Goal: Information Seeking & Learning: Learn about a topic

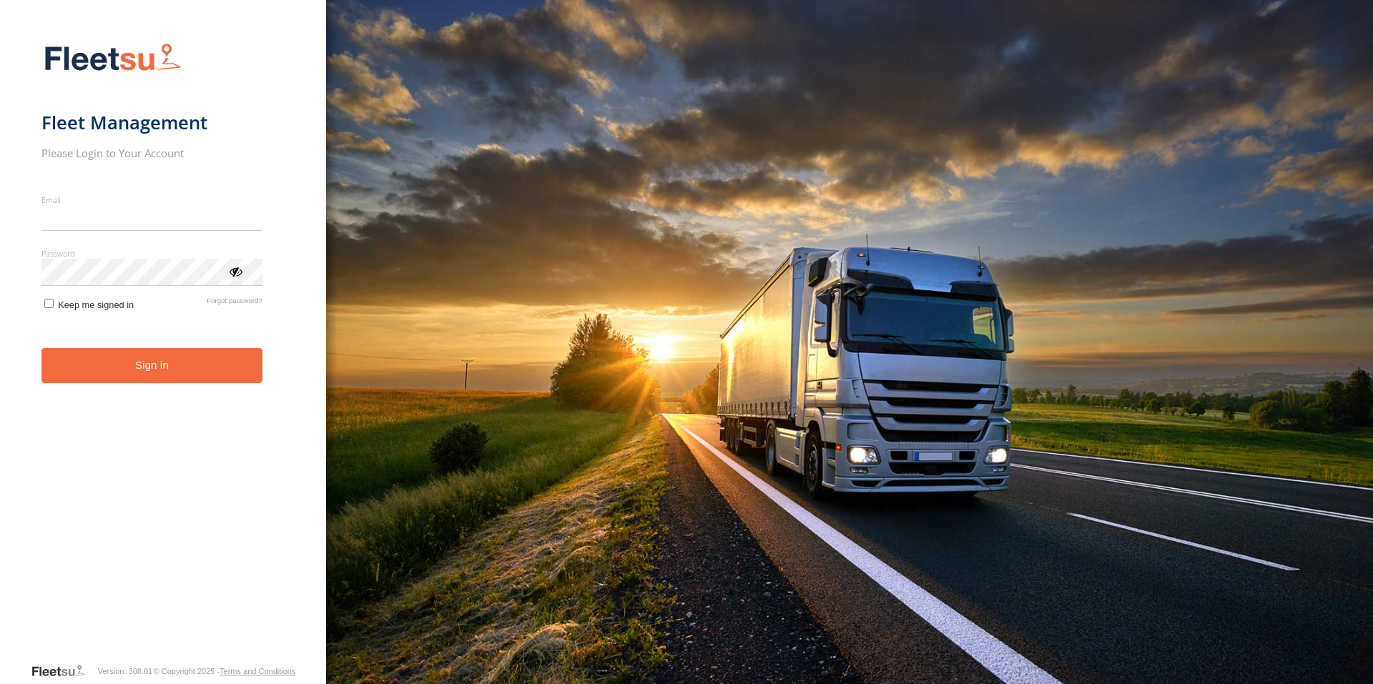
type input "**********"
click at [109, 382] on button "Sign in" at bounding box center [151, 365] width 221 height 35
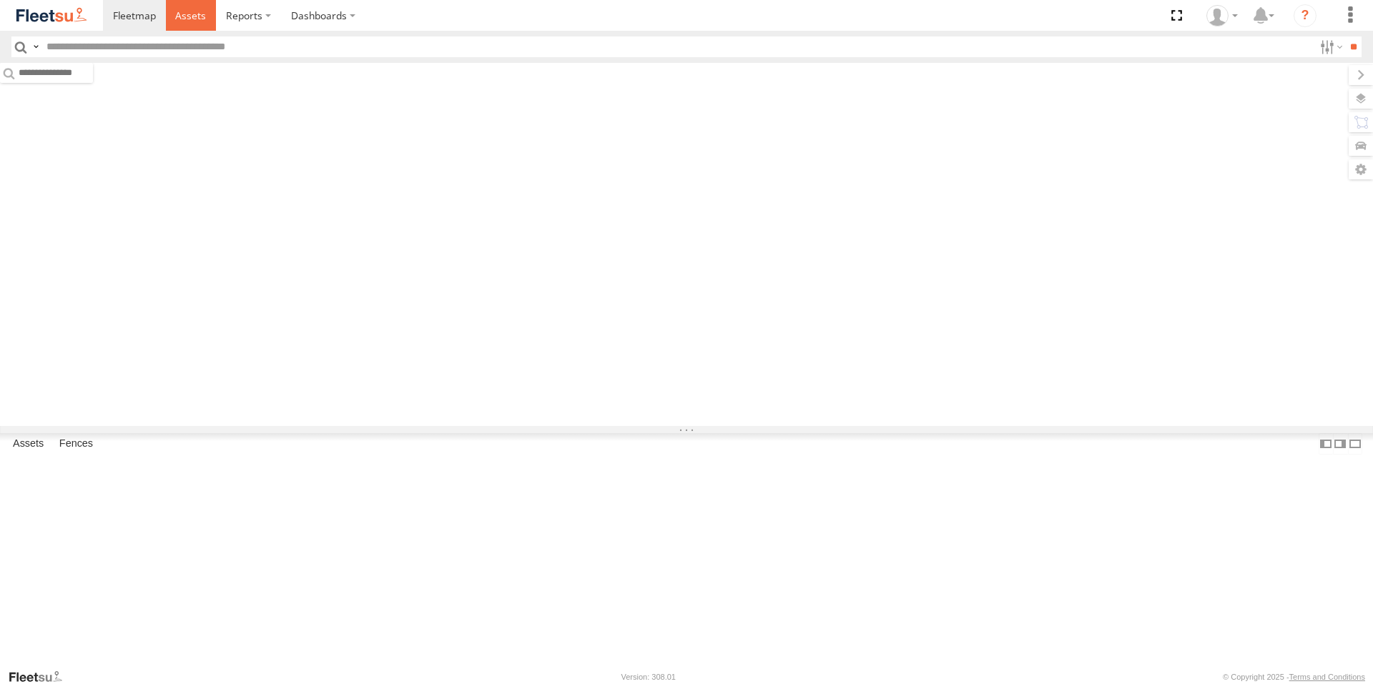
click at [189, 10] on span at bounding box center [190, 16] width 31 height 14
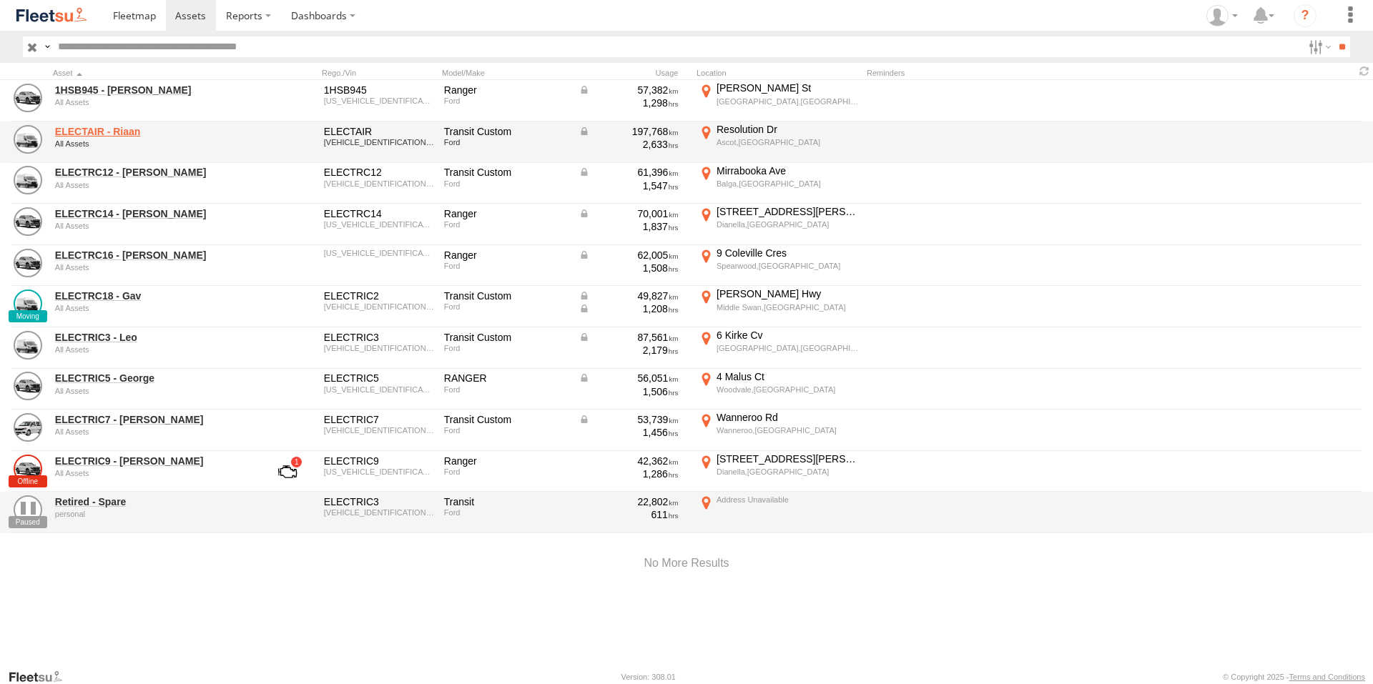
click at [132, 130] on link "ELECTAIR - Riaan" at bounding box center [153, 131] width 196 height 13
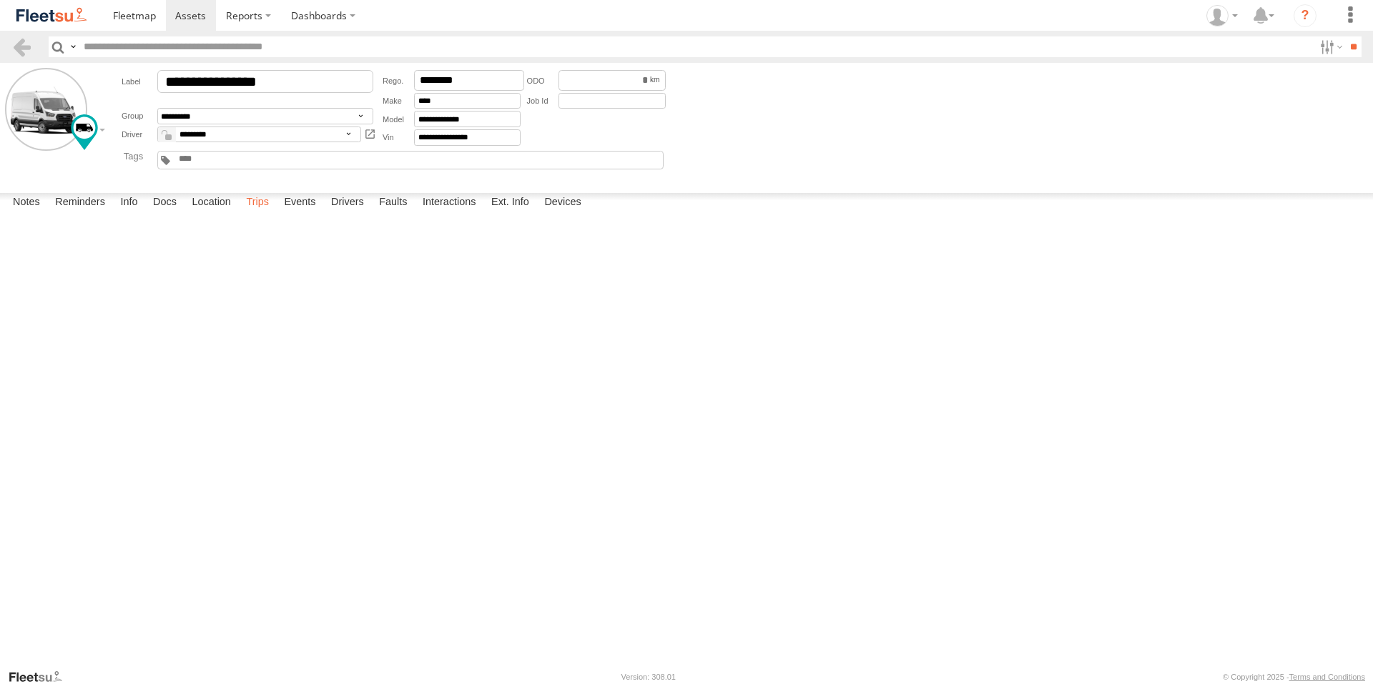
click at [264, 213] on label "Trips" at bounding box center [257, 203] width 37 height 20
click at [295, 213] on label "Events" at bounding box center [300, 203] width 46 height 20
click at [0, 0] on div "116 Coondaree Pde" at bounding box center [0, 0] width 0 height 0
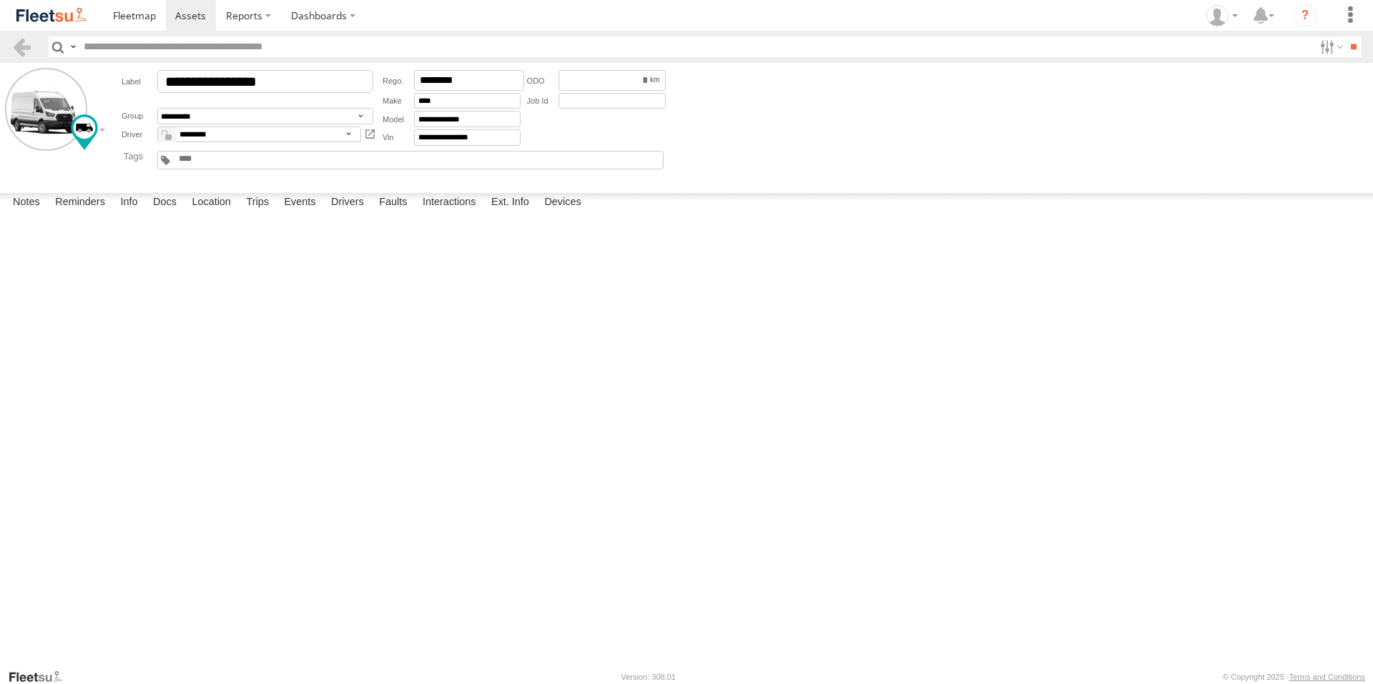
click at [0, 0] on img "Click to see this area on Google Maps" at bounding box center [0, 0] width 0 height 0
click at [0, 0] on label "×" at bounding box center [0, 0] width 0 height 0
click at [0, 0] on div "[GEOGRAPHIC_DATA]" at bounding box center [0, 0] width 0 height 0
click at [0, 0] on div at bounding box center [0, 0] width 0 height 0
click at [0, 0] on div "Location Details ×" at bounding box center [0, 0] width 0 height 0
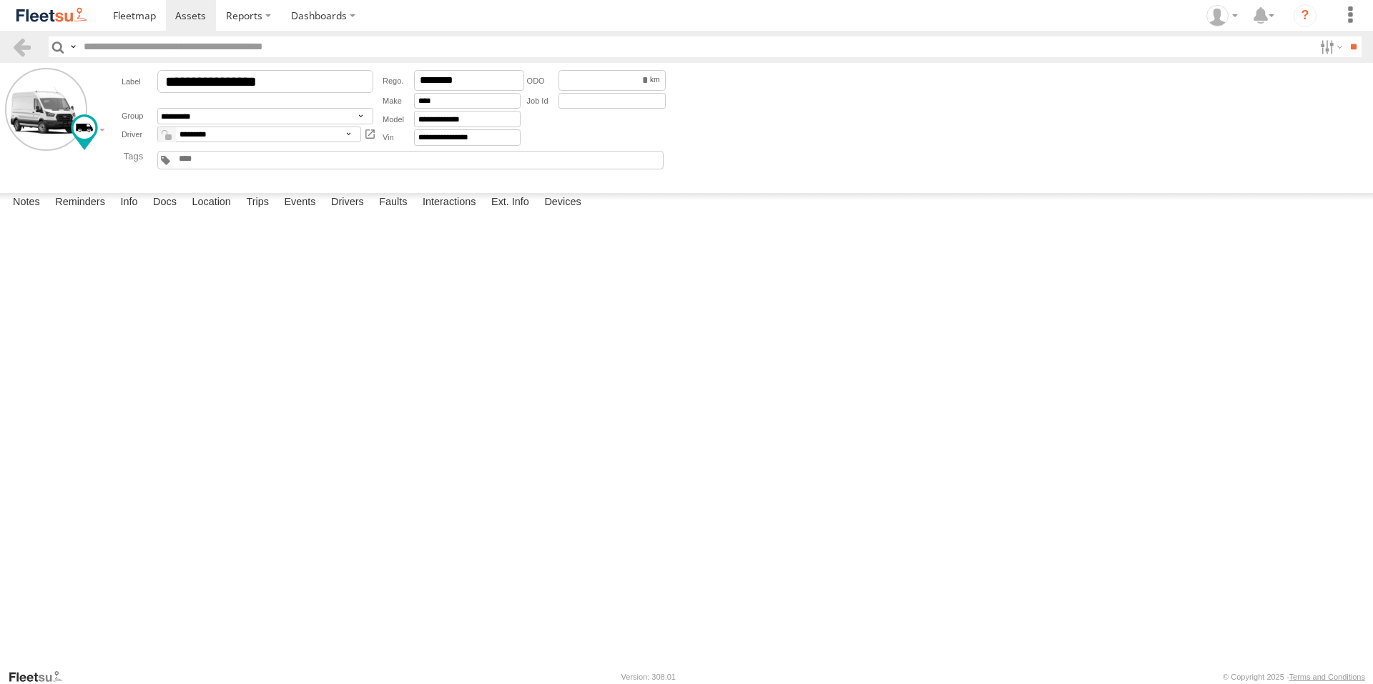
click at [0, 0] on div "Location Details" at bounding box center [0, 0] width 0 height 0
click at [0, 0] on label "×" at bounding box center [0, 0] width 0 height 0
drag, startPoint x: 730, startPoint y: 438, endPoint x: 742, endPoint y: 417, distance: 24.0
drag, startPoint x: 742, startPoint y: 417, endPoint x: 663, endPoint y: 370, distance: 91.3
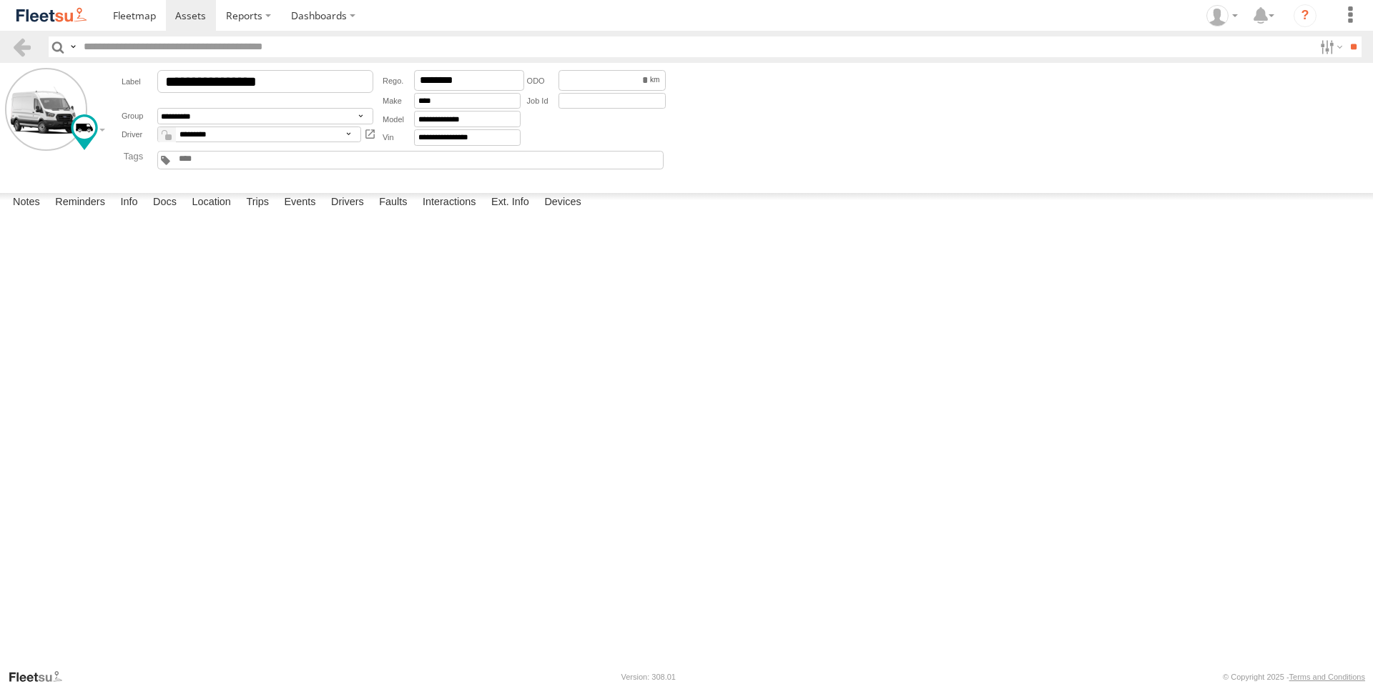
click at [0, 0] on div "12:51:54 19/09/2025 Asset Moving W 2 54 Hensbrook Loop Forrestdale,WA -32.14668…" at bounding box center [0, 0] width 0 height 0
click at [0, 0] on div "13:35:49 19/09/2025 Heading Change W 38 Connolly Dr Currambine,WA -31.72488 115…" at bounding box center [0, 0] width 0 height 0
click at [203, 20] on span at bounding box center [190, 16] width 31 height 14
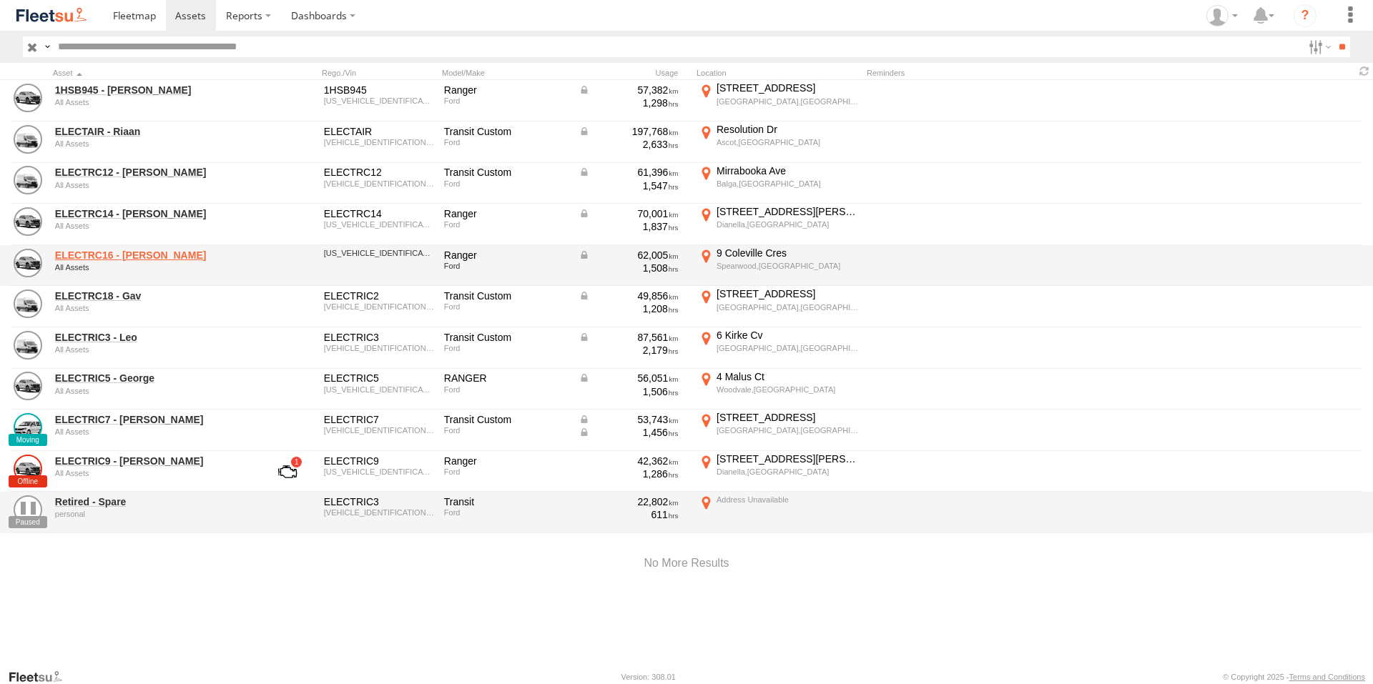
click at [154, 252] on link "ELECTRC16 - [PERSON_NAME]" at bounding box center [153, 255] width 196 height 13
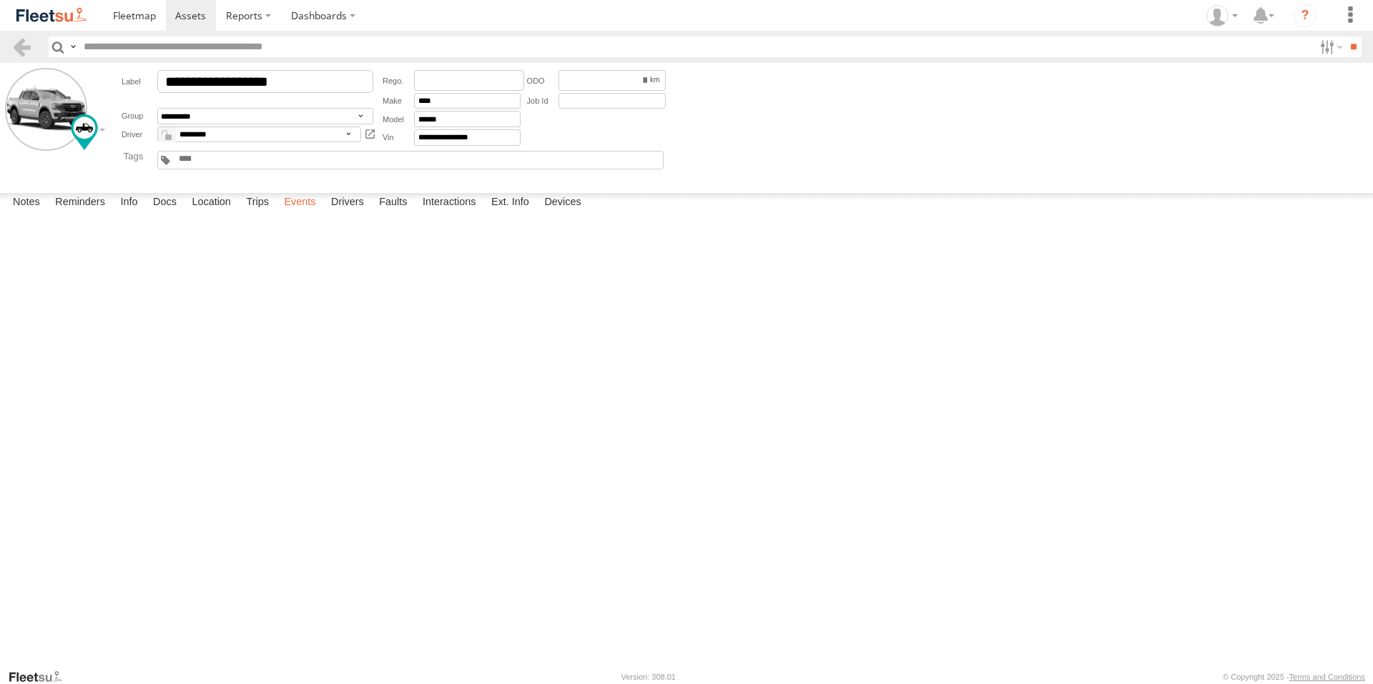
click at [302, 213] on label "Events" at bounding box center [300, 203] width 46 height 20
click at [132, 14] on span at bounding box center [134, 16] width 43 height 14
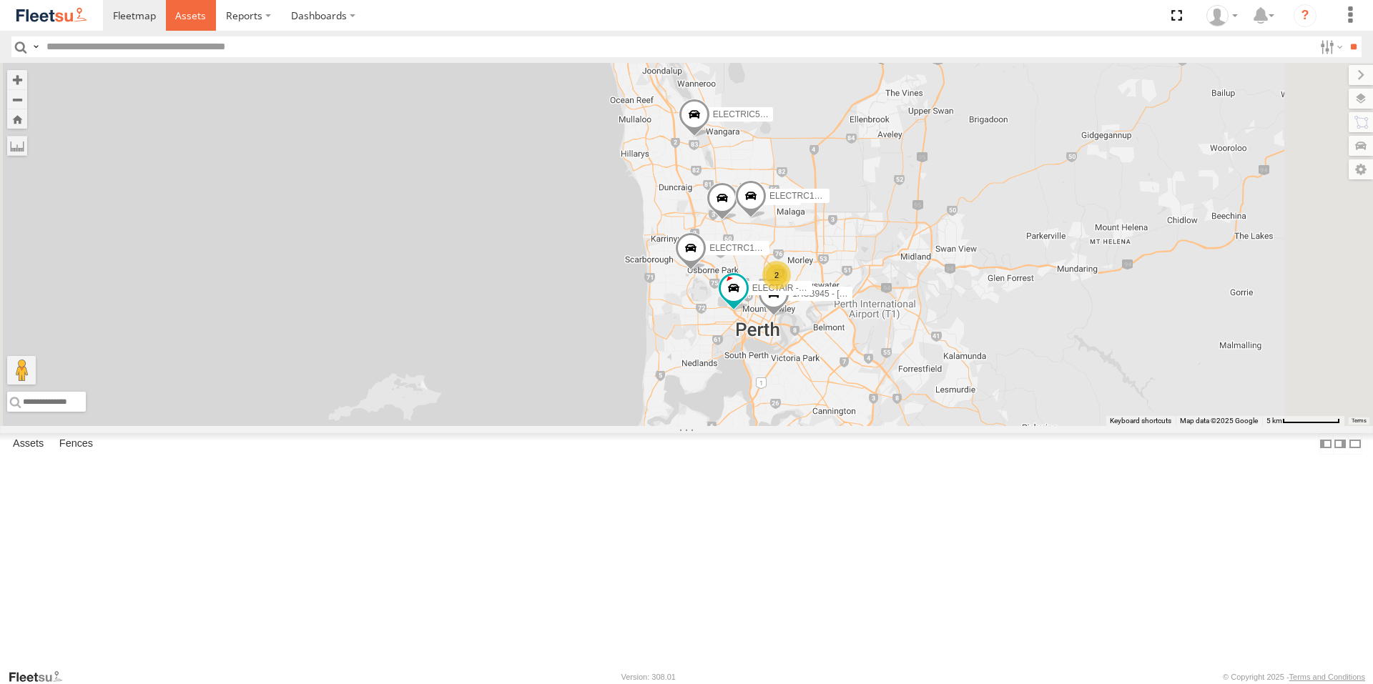
click at [179, 16] on span at bounding box center [190, 16] width 31 height 14
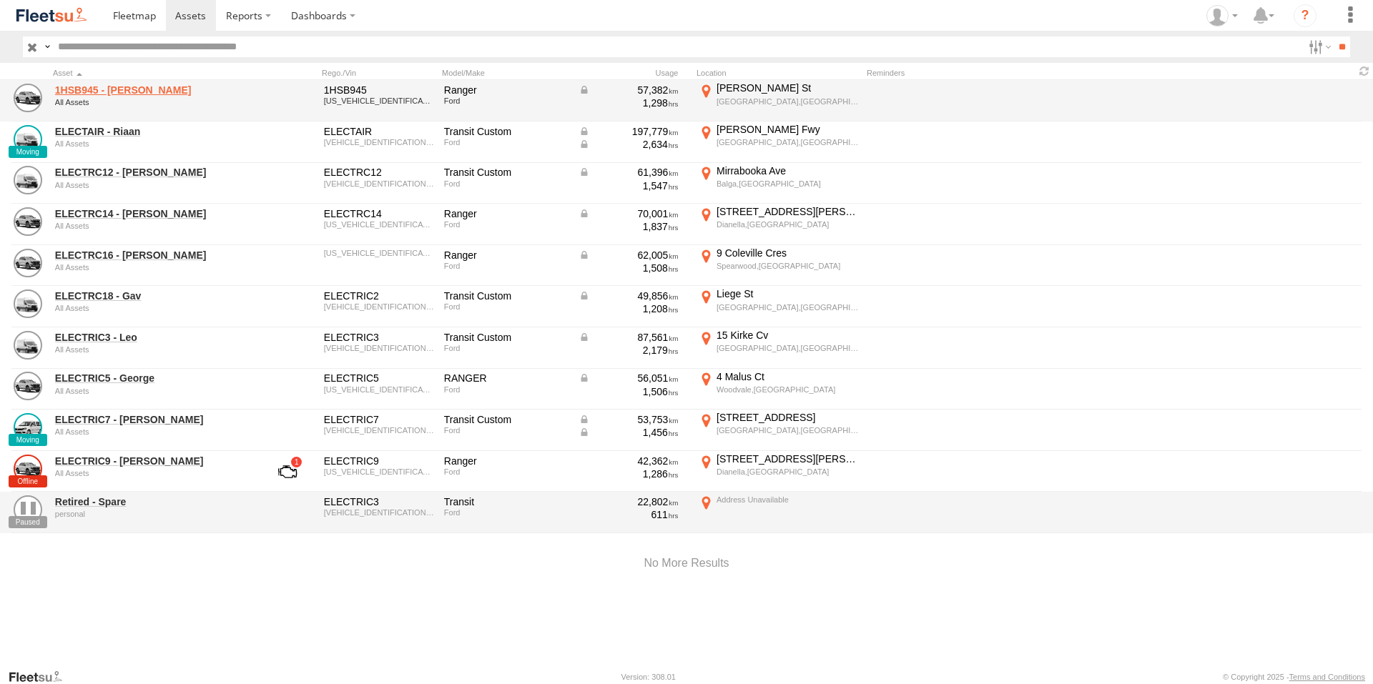
click at [105, 89] on link "1HSB945 - Ben" at bounding box center [153, 90] width 196 height 13
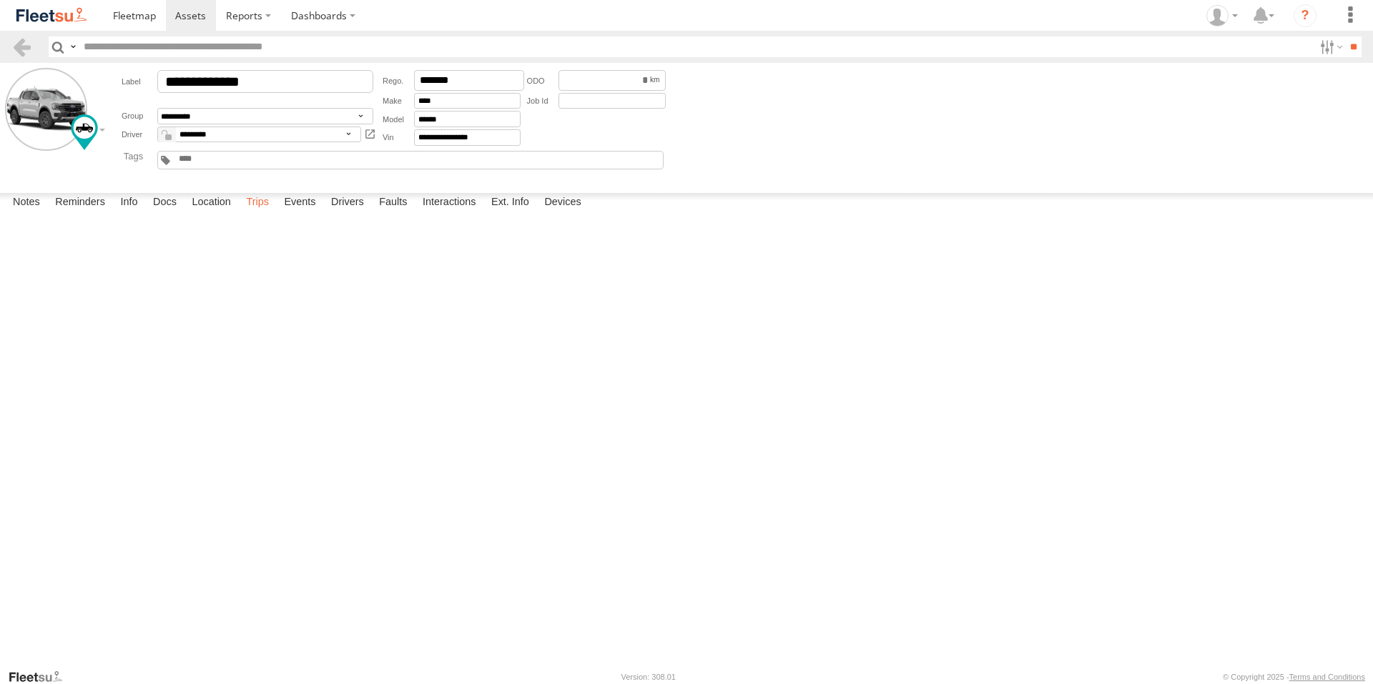
click at [262, 213] on label "Trips" at bounding box center [257, 203] width 37 height 20
click at [180, 16] on span at bounding box center [190, 16] width 31 height 14
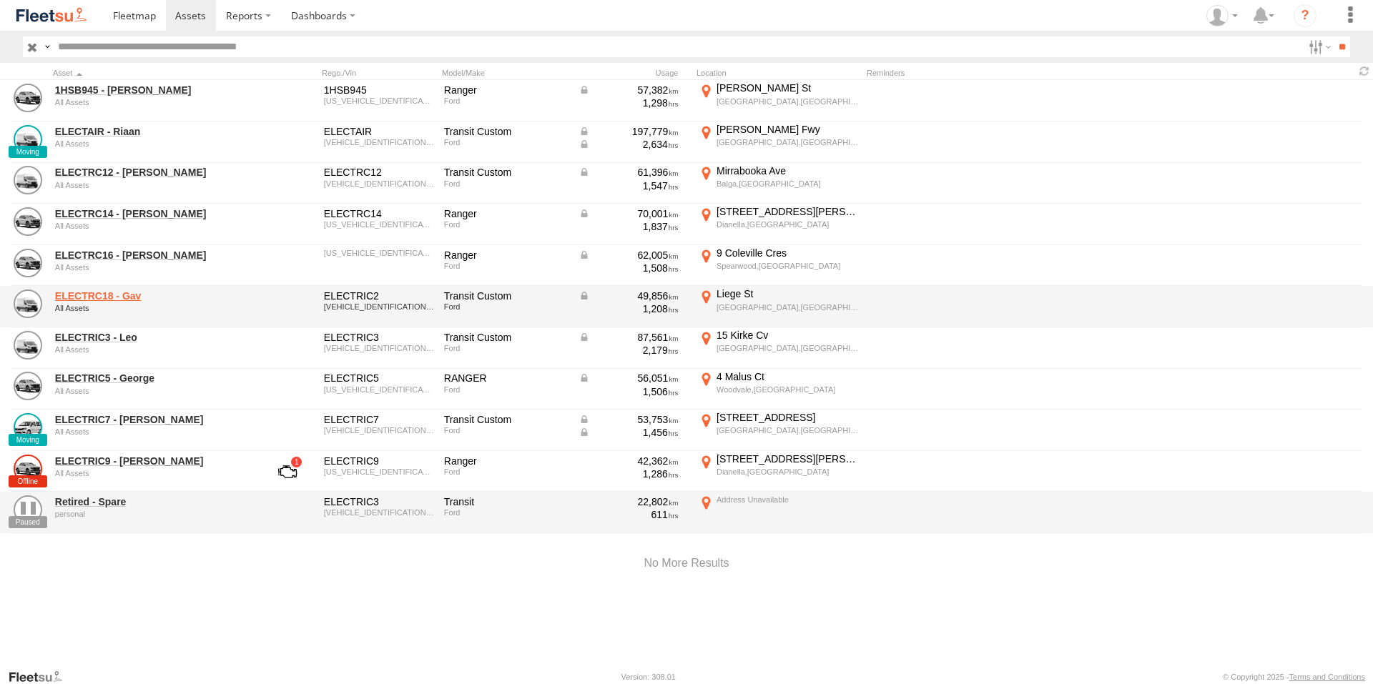
click at [127, 295] on link "ELECTRC18 - Gav" at bounding box center [153, 296] width 196 height 13
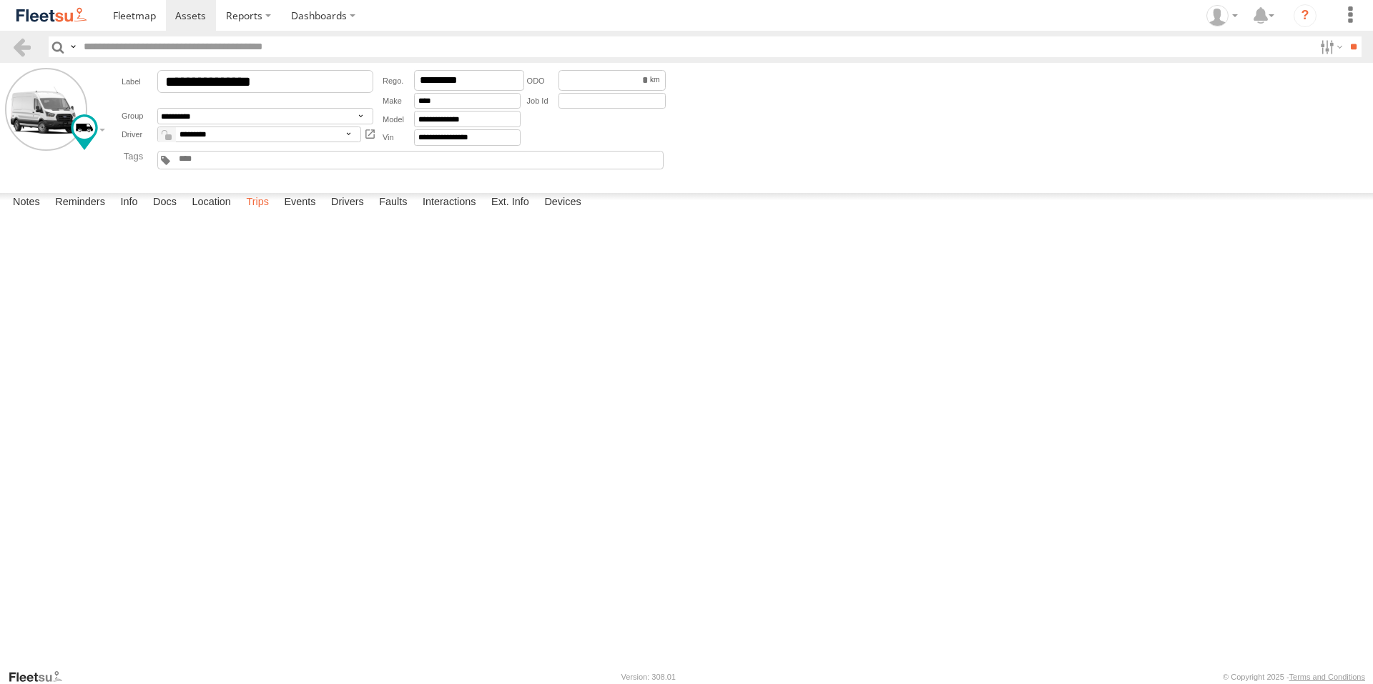
click at [258, 213] on label "Trips" at bounding box center [257, 203] width 37 height 20
drag, startPoint x: 297, startPoint y: 653, endPoint x: 297, endPoint y: 645, distance: 8.6
click at [297, 213] on label "Events" at bounding box center [300, 203] width 46 height 20
click at [186, 14] on span at bounding box center [190, 16] width 31 height 14
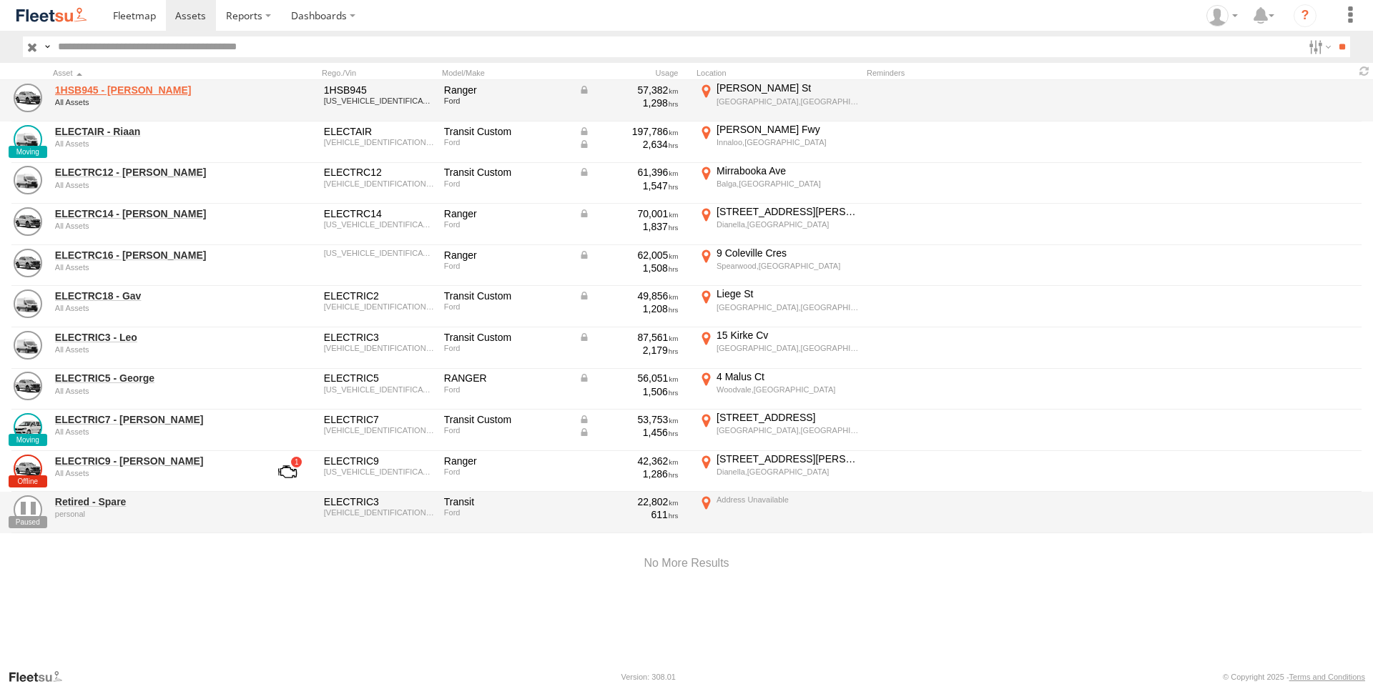
click at [117, 87] on link "1HSB945 - [PERSON_NAME]" at bounding box center [153, 90] width 196 height 13
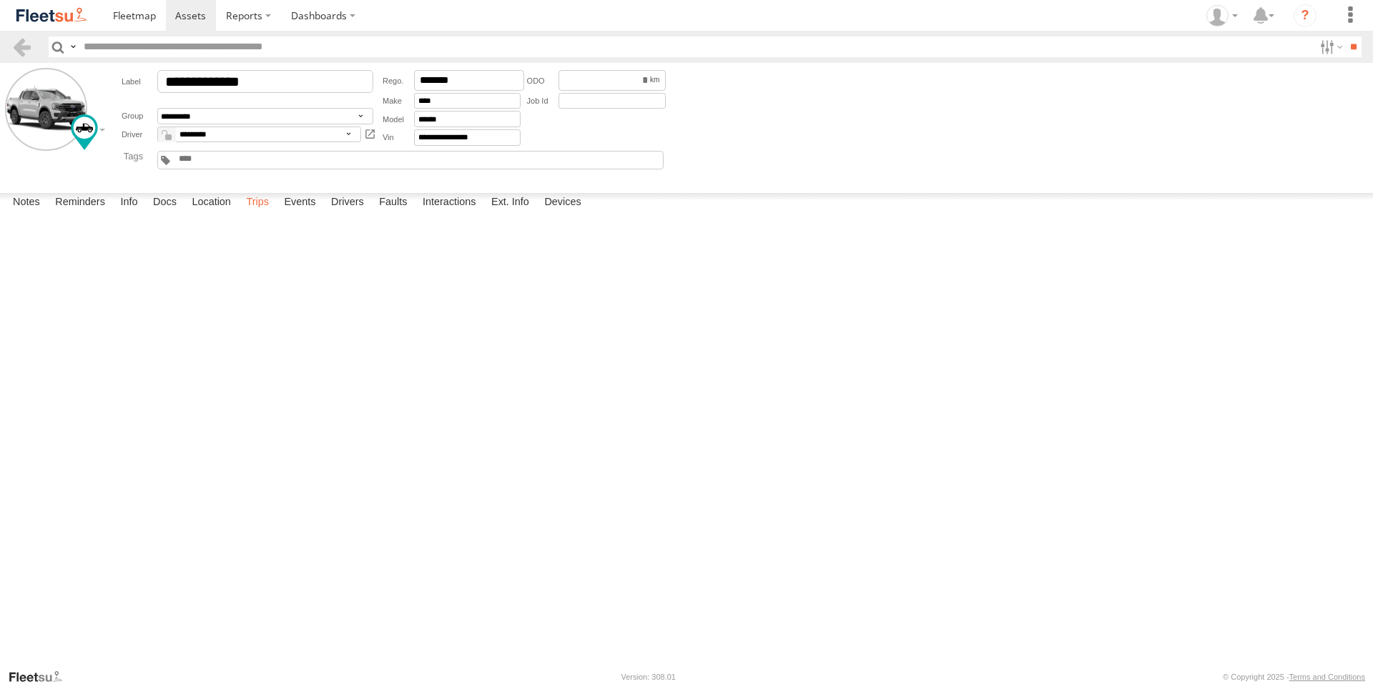
click at [255, 213] on label "Trips" at bounding box center [257, 203] width 37 height 20
drag, startPoint x: 301, startPoint y: 652, endPoint x: 300, endPoint y: 643, distance: 9.3
click at [301, 213] on label "Events" at bounding box center [300, 203] width 46 height 20
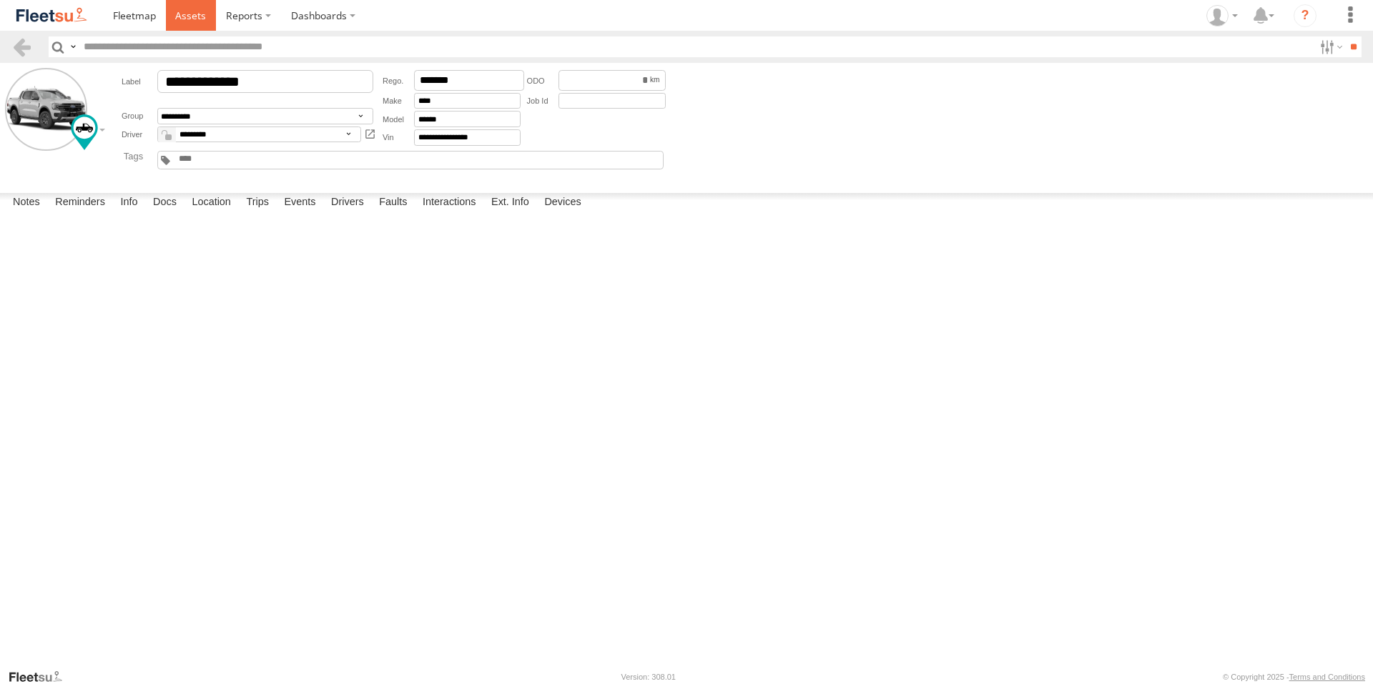
click at [179, 9] on span at bounding box center [190, 16] width 31 height 14
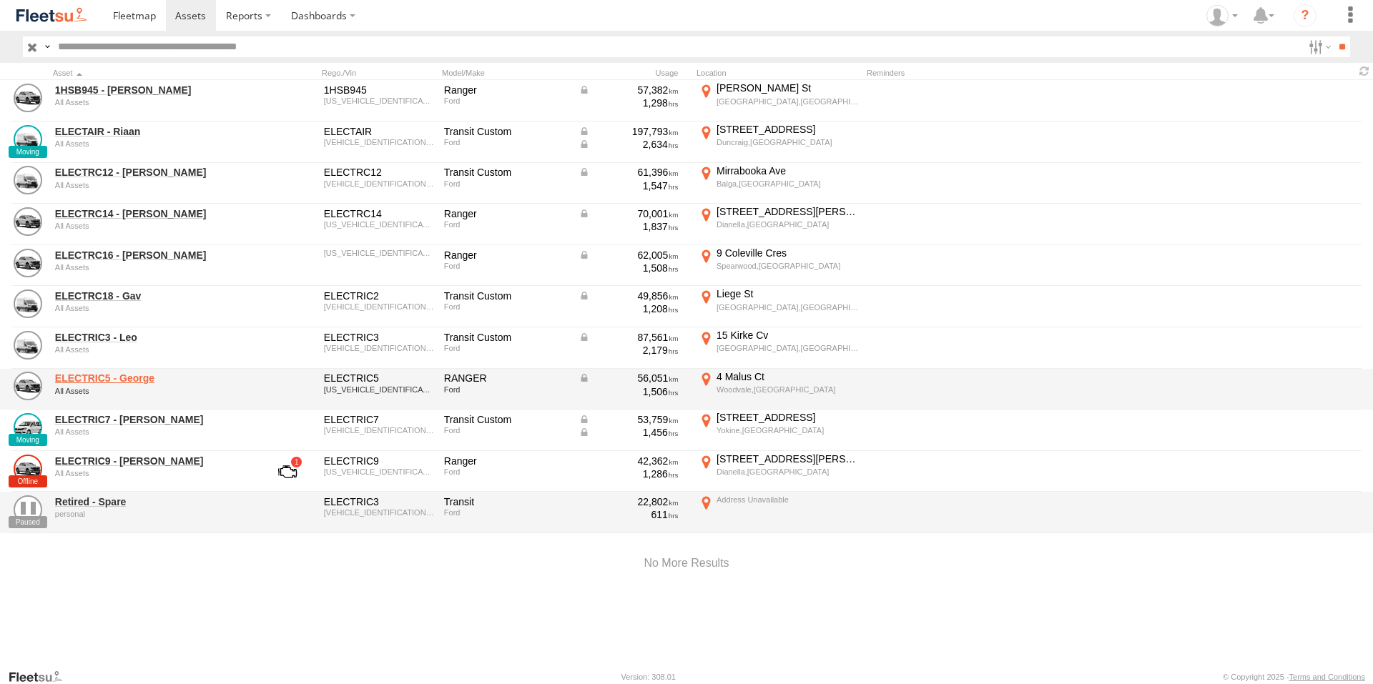
click at [124, 375] on link "ELECTRIC5 - George" at bounding box center [153, 378] width 196 height 13
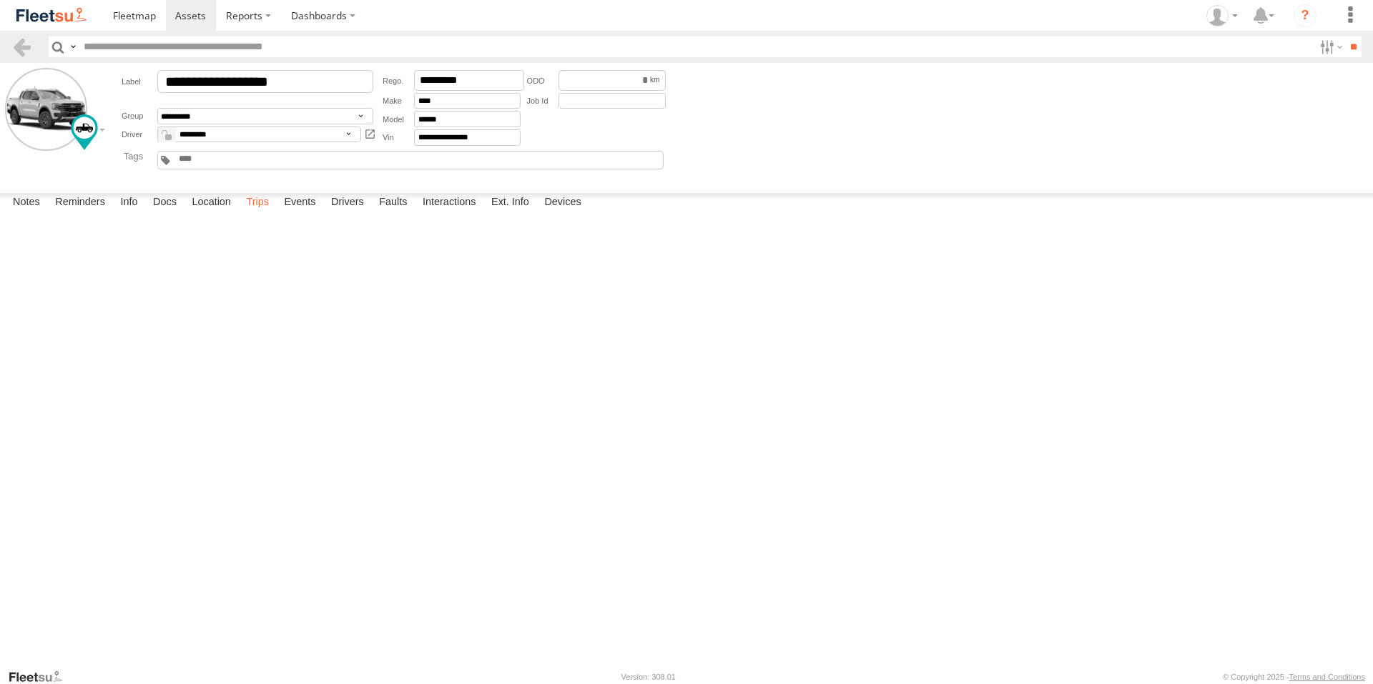
click at [266, 213] on label "Trips" at bounding box center [257, 203] width 37 height 20
click at [190, 23] on link at bounding box center [191, 15] width 51 height 31
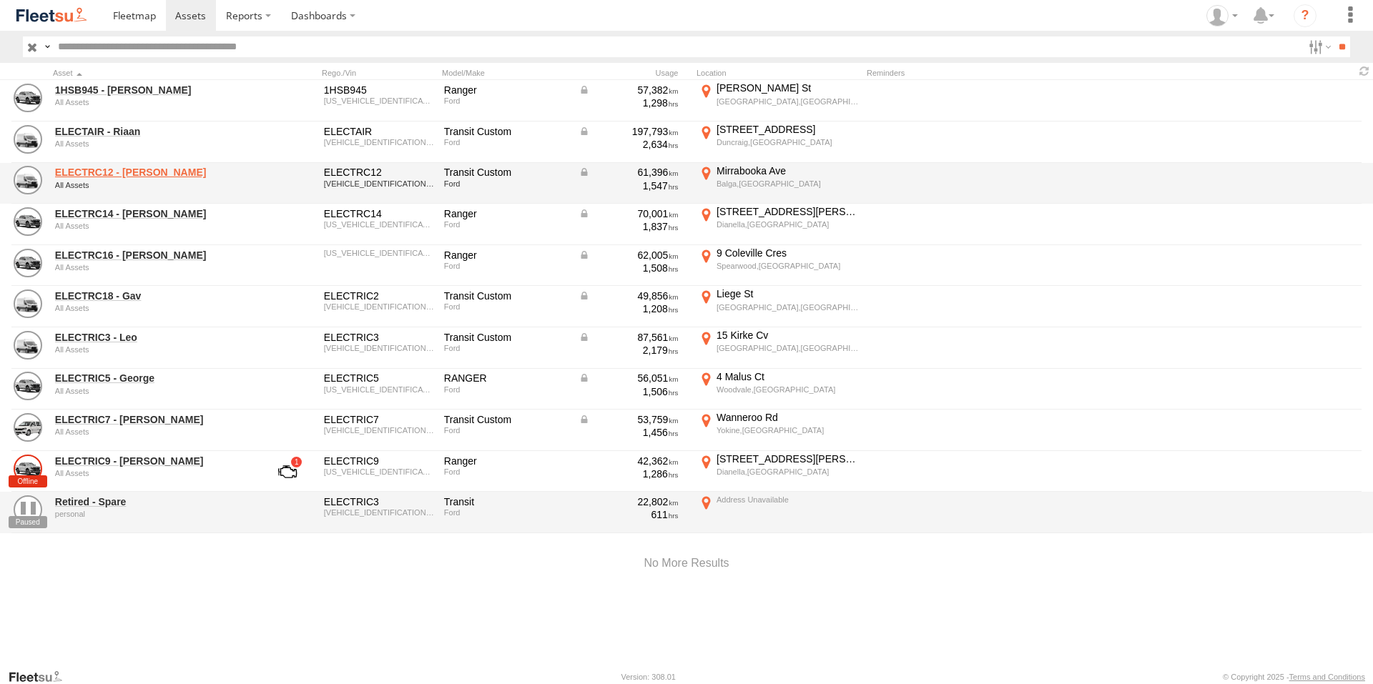
click at [128, 169] on link "ELECTRC12 - [PERSON_NAME]" at bounding box center [153, 172] width 196 height 13
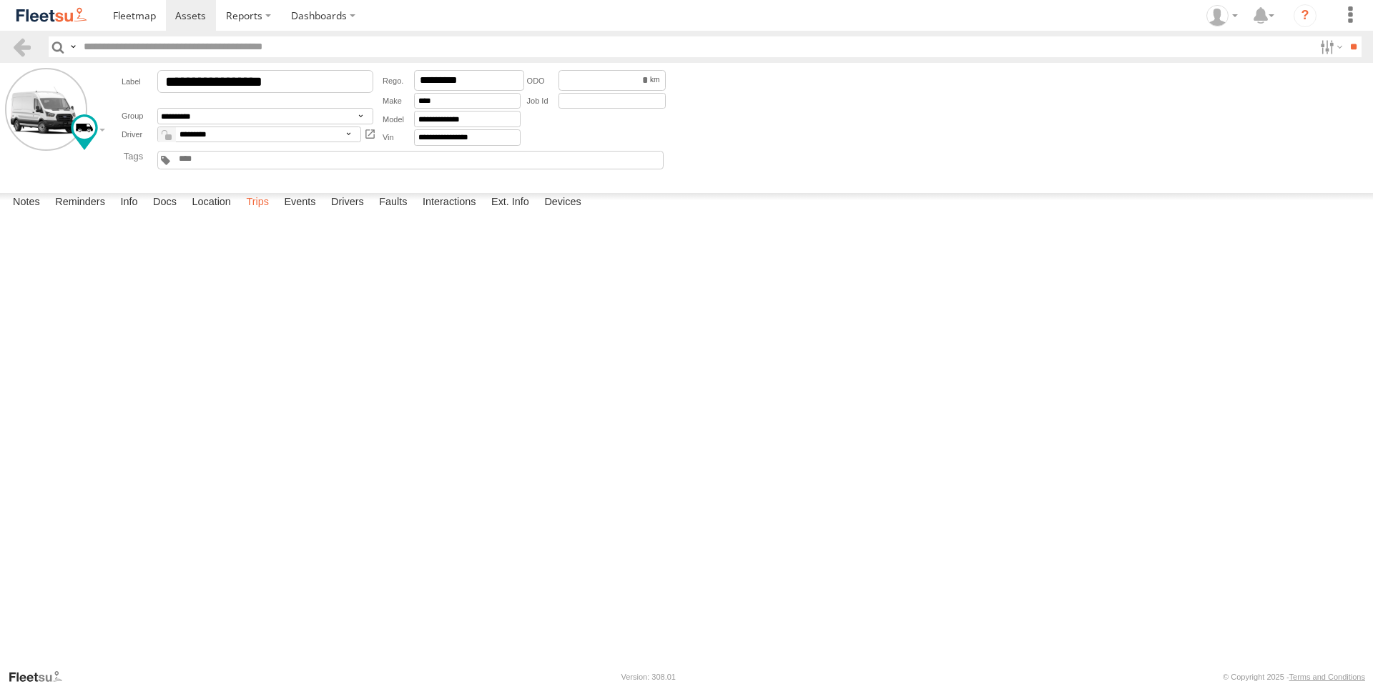
click at [250, 213] on label "Trips" at bounding box center [257, 203] width 37 height 20
click at [0, 0] on div "Karrinyup Rd" at bounding box center [0, 0] width 0 height 0
click at [0, 0] on img "Click to see this area on Google Maps" at bounding box center [0, 0] width 0 height 0
click at [0, 0] on div "Location Details ×" at bounding box center [0, 0] width 0 height 0
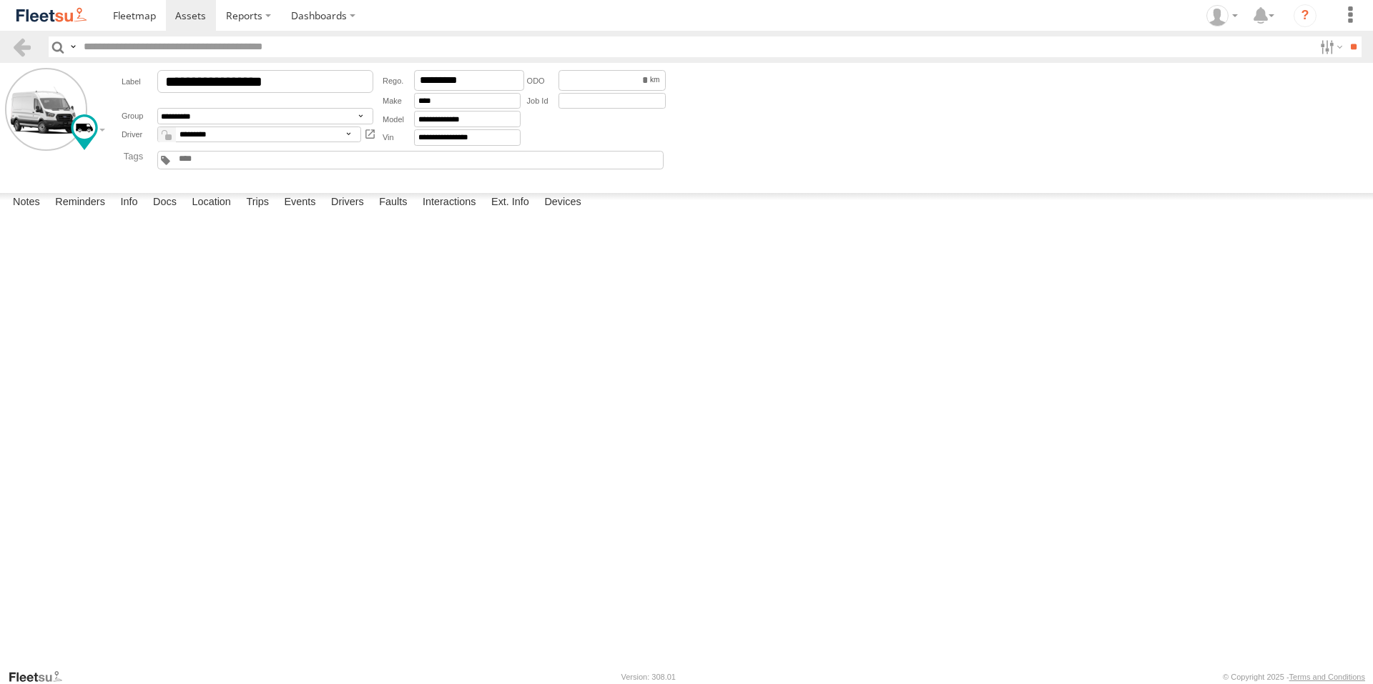
click at [0, 0] on label "×" at bounding box center [0, 0] width 0 height 0
click at [0, 0] on div "15:19 21/09/2025" at bounding box center [0, 0] width 0 height 0
click at [0, 0] on div "152 Trappers Dr" at bounding box center [0, 0] width 0 height 0
click at [0, 0] on img "Click to see this area on Google Maps" at bounding box center [0, 0] width 0 height 0
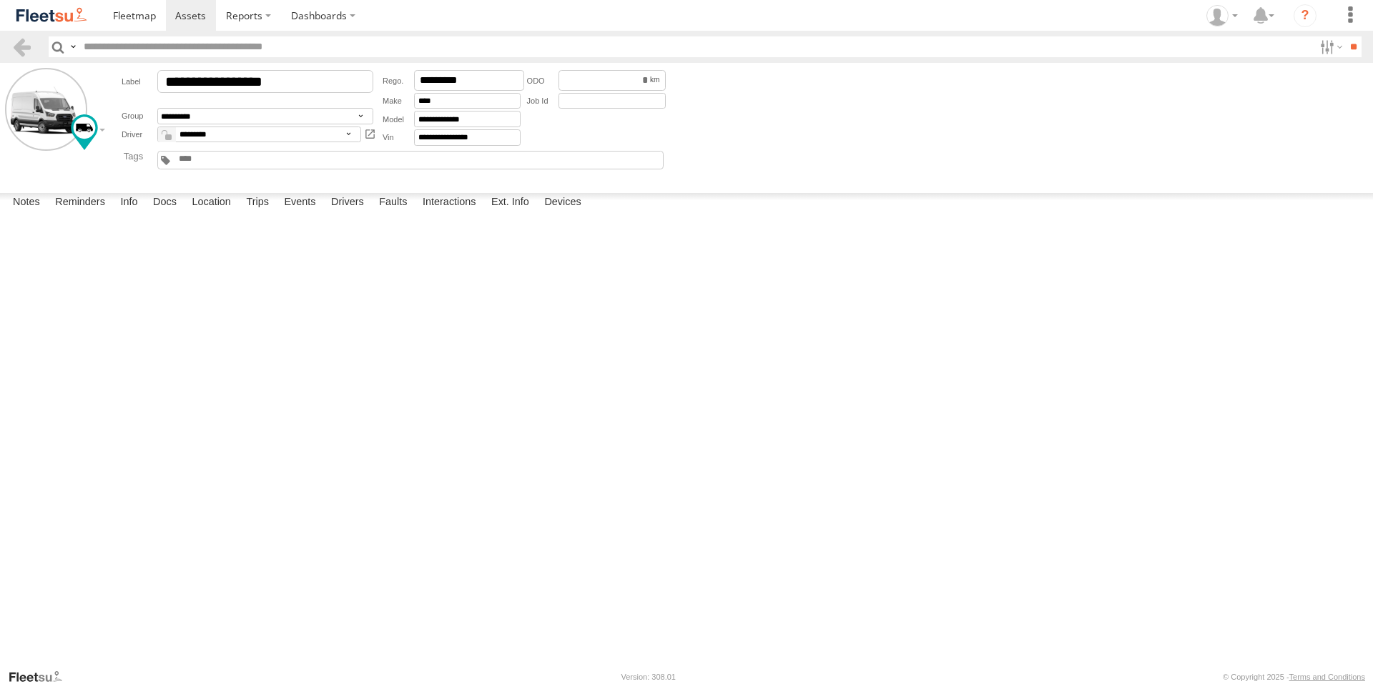
click at [0, 0] on label "×" at bounding box center [0, 0] width 0 height 0
click at [0, 0] on div "17 Tracy Turn" at bounding box center [0, 0] width 0 height 0
click at [0, 0] on div "Location Details ×" at bounding box center [0, 0] width 0 height 0
click at [0, 0] on label "×" at bounding box center [0, 0] width 0 height 0
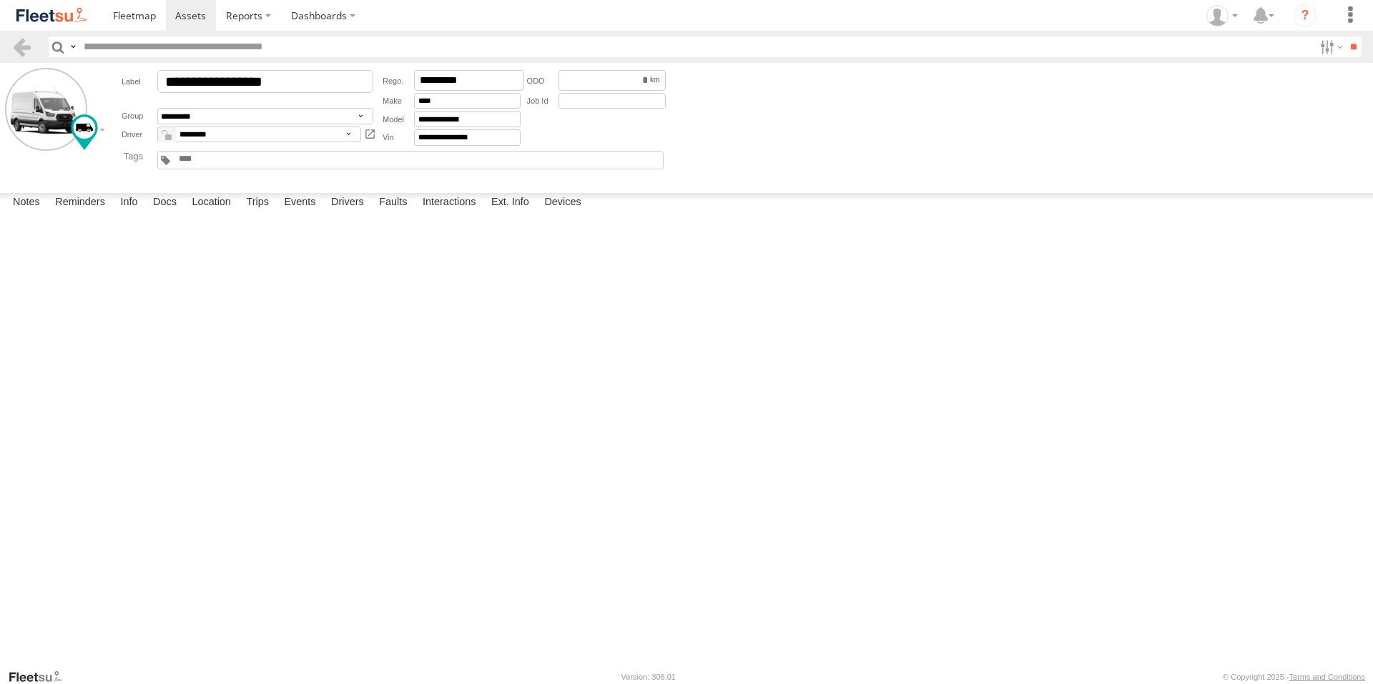
click at [0, 0] on div "19 Aurora Espl" at bounding box center [0, 0] width 0 height 0
click at [0, 0] on img "Click to see this area on Google Maps" at bounding box center [0, 0] width 0 height 0
click at [0, 0] on label "×" at bounding box center [0, 0] width 0 height 0
click at [0, 0] on div "10 Penshell St" at bounding box center [0, 0] width 0 height 0
click at [0, 0] on div "Location Details ×" at bounding box center [0, 0] width 0 height 0
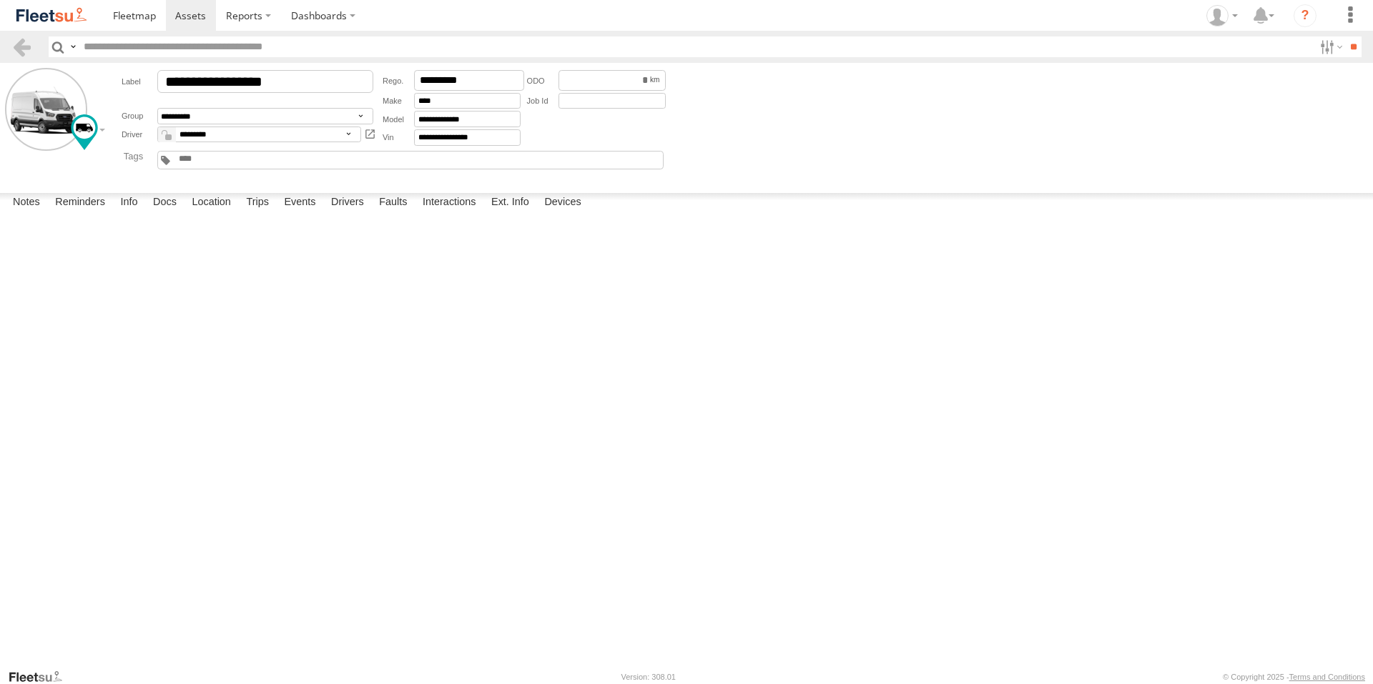
click at [0, 0] on label "×" at bounding box center [0, 0] width 0 height 0
click at [297, 213] on label "Events" at bounding box center [300, 203] width 46 height 20
click at [205, 12] on link at bounding box center [191, 15] width 51 height 31
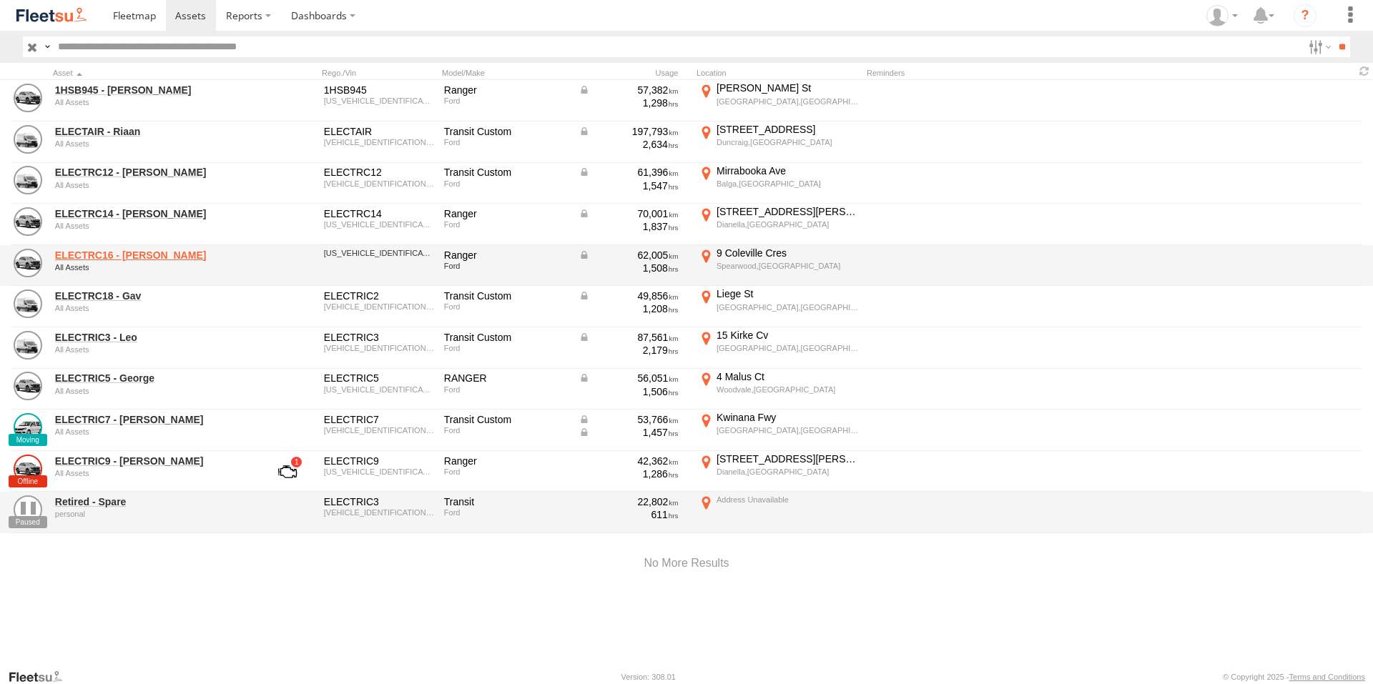
click at [134, 261] on link "ELECTRC16 - Johnny" at bounding box center [153, 255] width 196 height 13
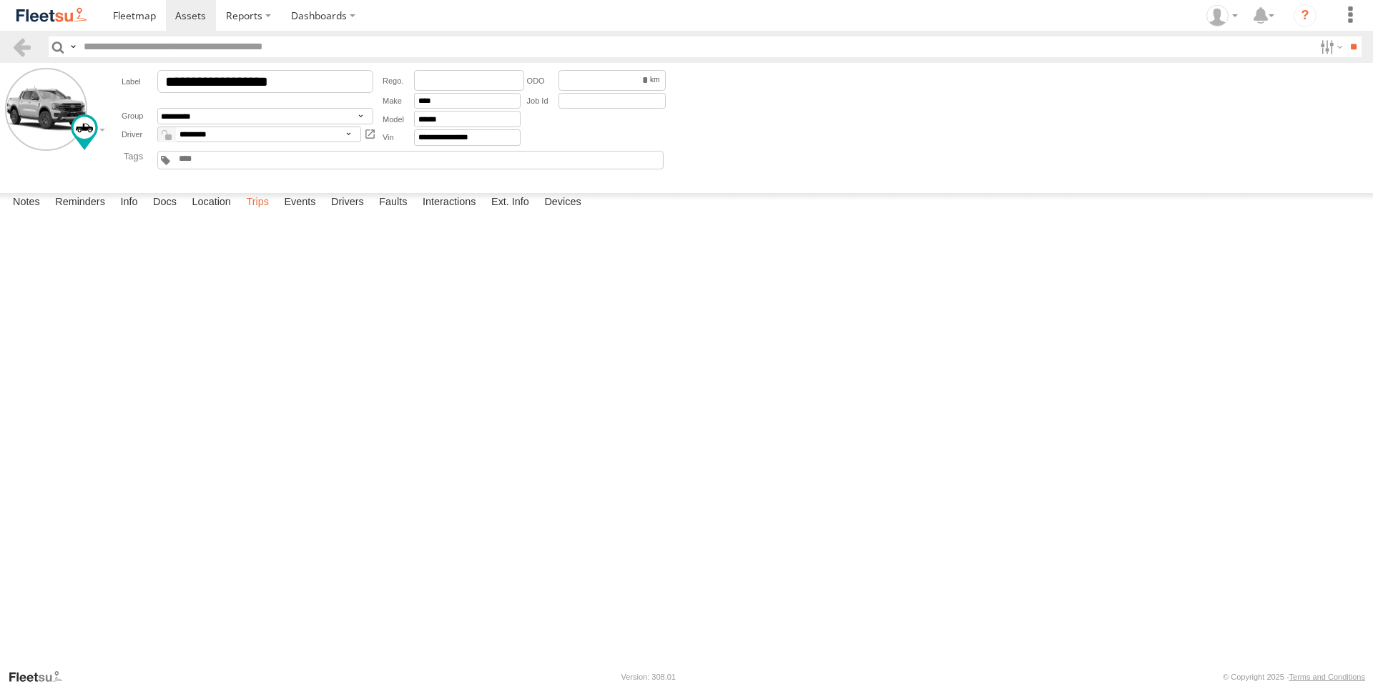
click at [265, 213] on label "Trips" at bounding box center [257, 203] width 37 height 20
click at [0, 0] on div "Jenark Way" at bounding box center [0, 0] width 0 height 0
drag, startPoint x: 444, startPoint y: 402, endPoint x: 557, endPoint y: 407, distance: 113.1
click at [0, 0] on div at bounding box center [0, 0] width 0 height 0
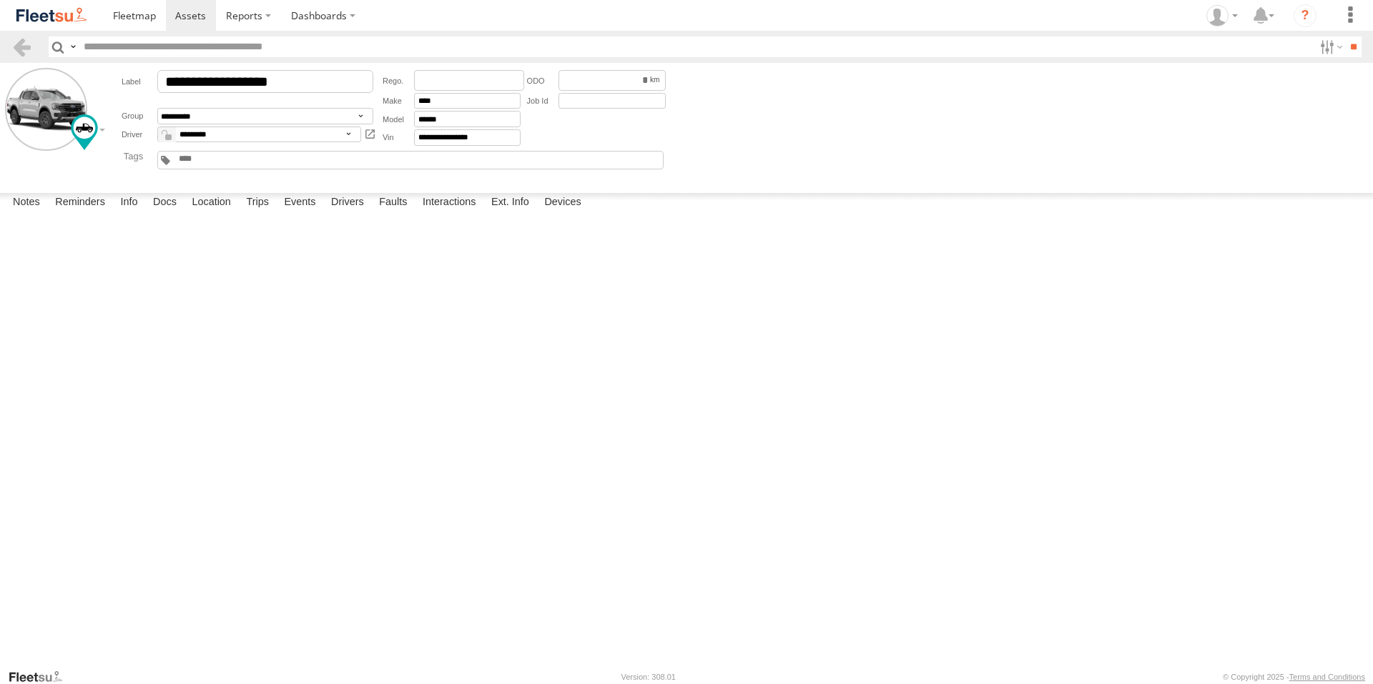
click at [0, 0] on img "Click to see this area on Google Maps" at bounding box center [0, 0] width 0 height 0
click at [0, 0] on label "×" at bounding box center [0, 0] width 0 height 0
click at [196, 16] on span at bounding box center [190, 16] width 31 height 14
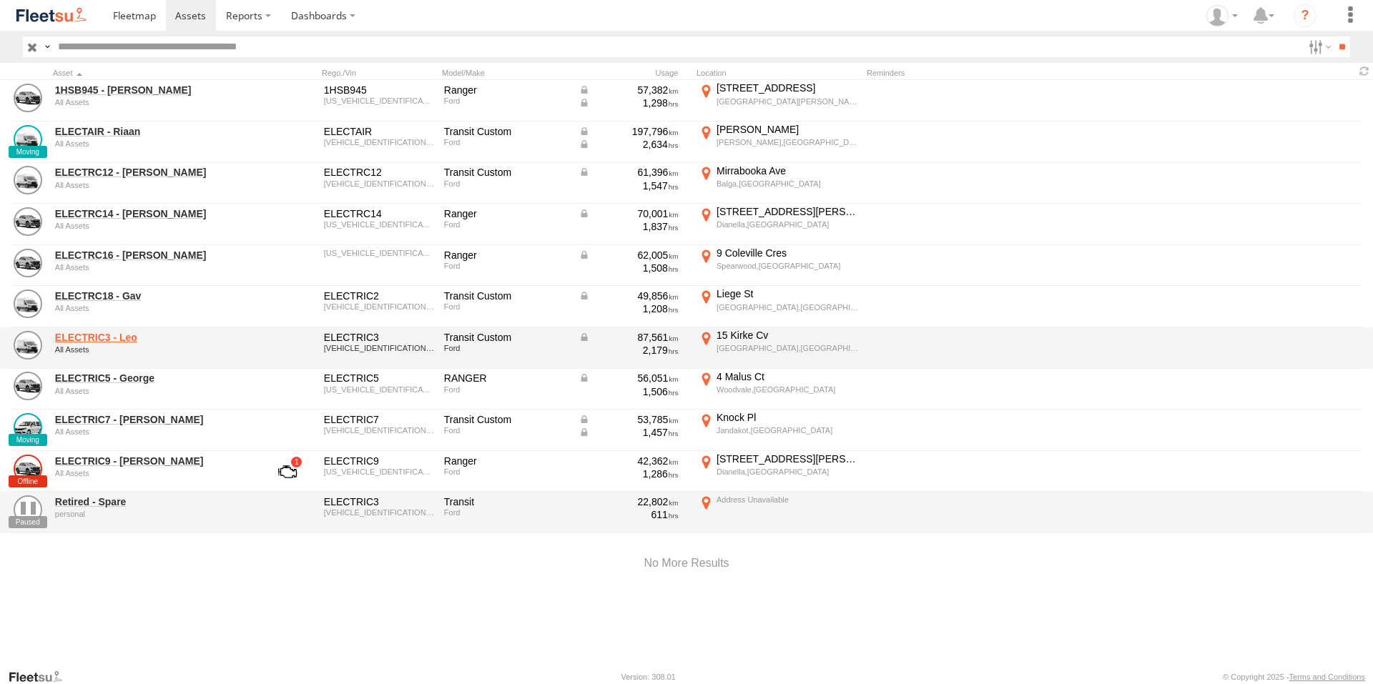
click at [118, 335] on link "ELECTRIC3 - Leo" at bounding box center [153, 337] width 196 height 13
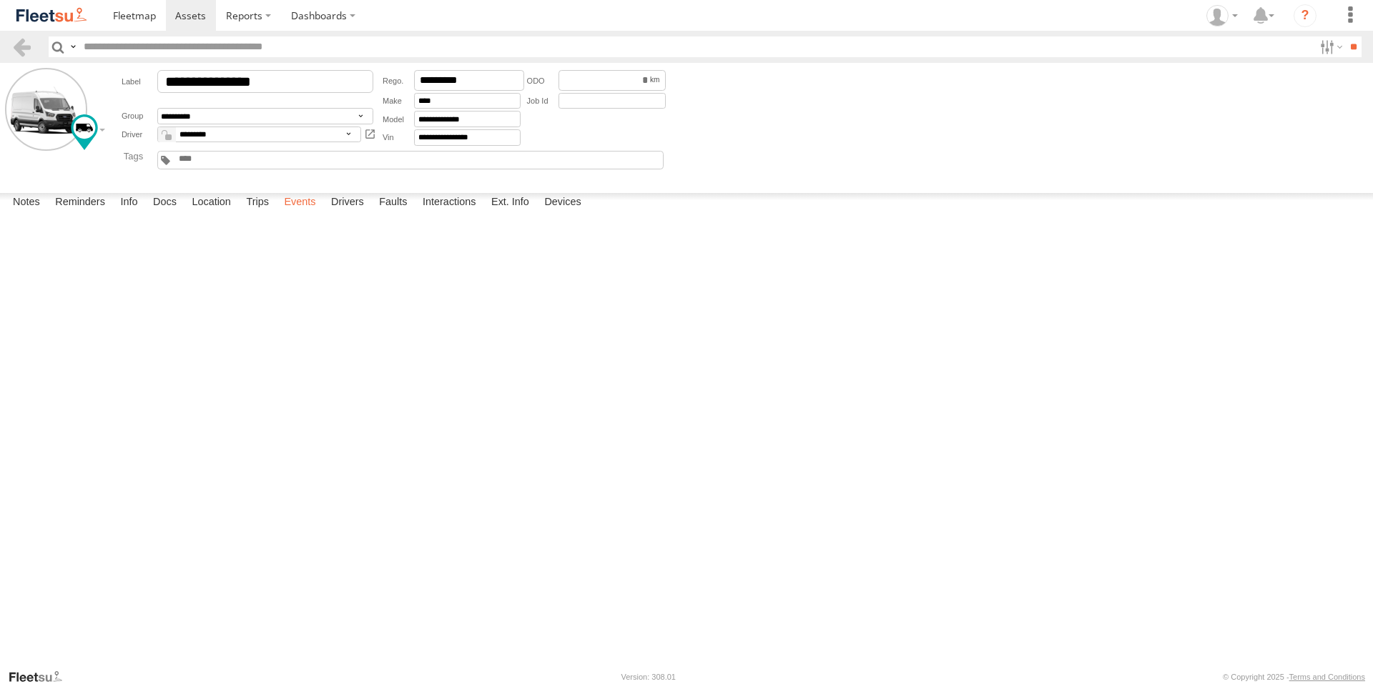
click at [300, 213] on label "Events" at bounding box center [300, 203] width 46 height 20
click at [0, 0] on label "114 Walter Rd Bedford,WA -31.90384 115.88532" at bounding box center [0, 0] width 0 height 0
click at [0, 0] on div "Location Details ×" at bounding box center [0, 0] width 0 height 0
click at [0, 0] on label "×" at bounding box center [0, 0] width 0 height 0
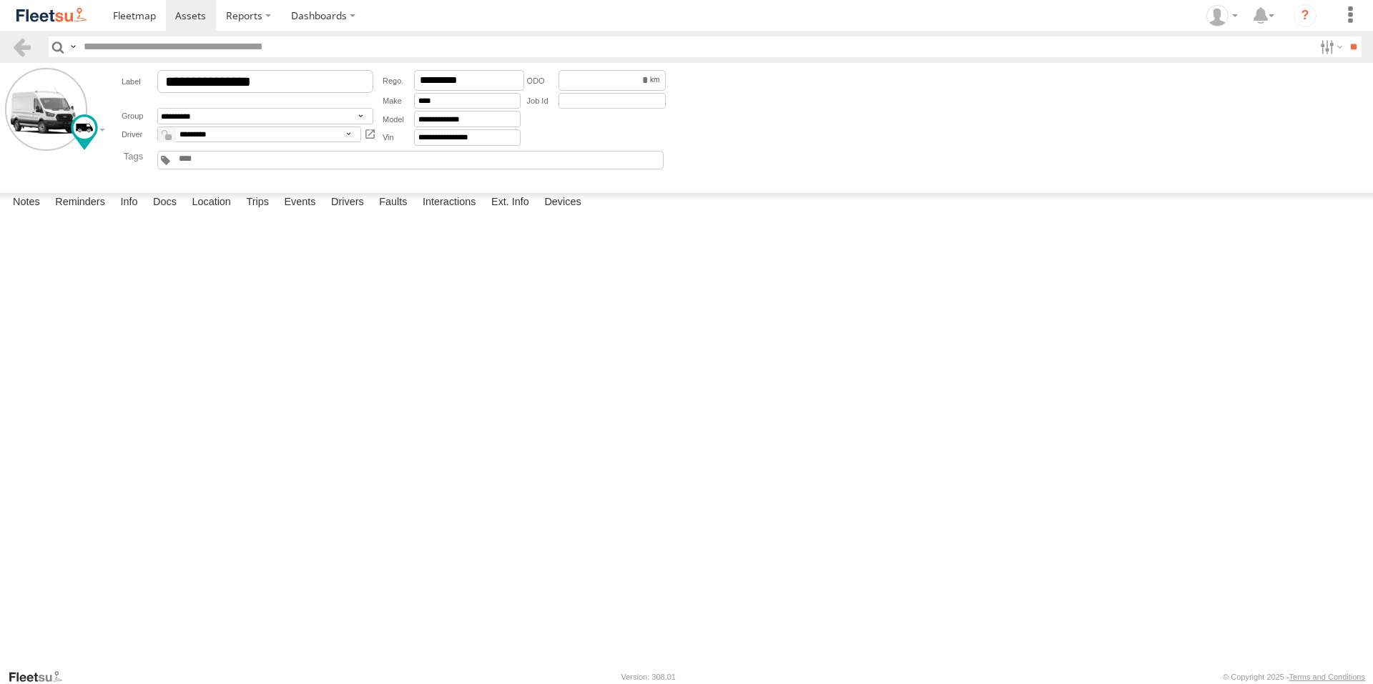
scroll to position [11224, 0]
click at [203, 18] on span at bounding box center [190, 16] width 31 height 14
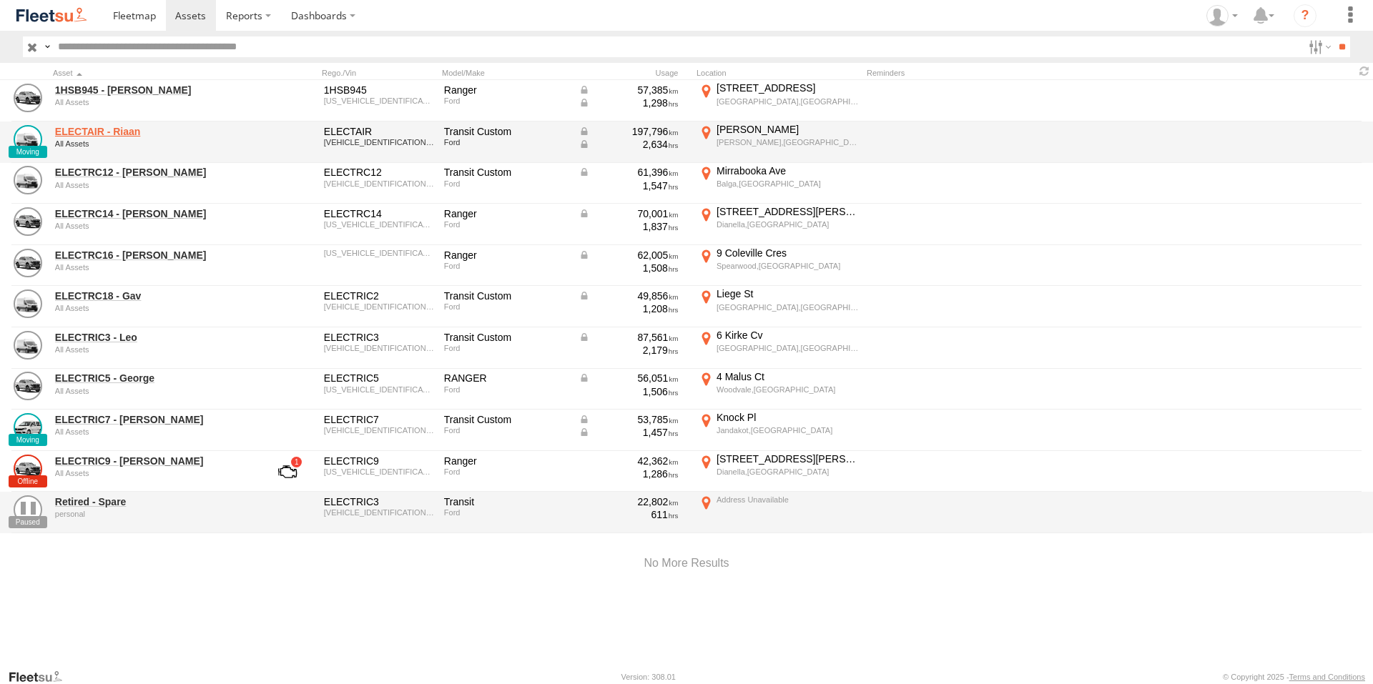
click at [122, 126] on link "ELECTAIR - Riaan" at bounding box center [153, 131] width 196 height 13
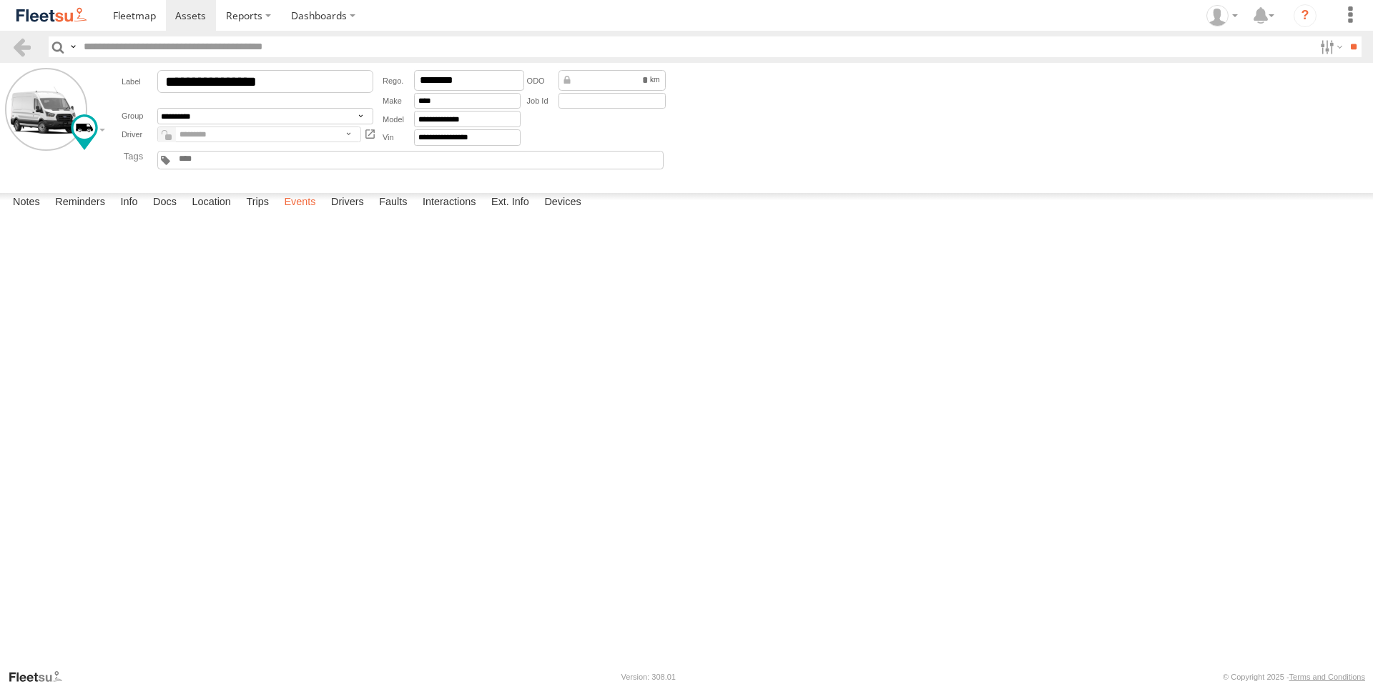
click at [306, 213] on label "Events" at bounding box center [300, 203] width 46 height 20
click at [196, 15] on span at bounding box center [190, 16] width 31 height 14
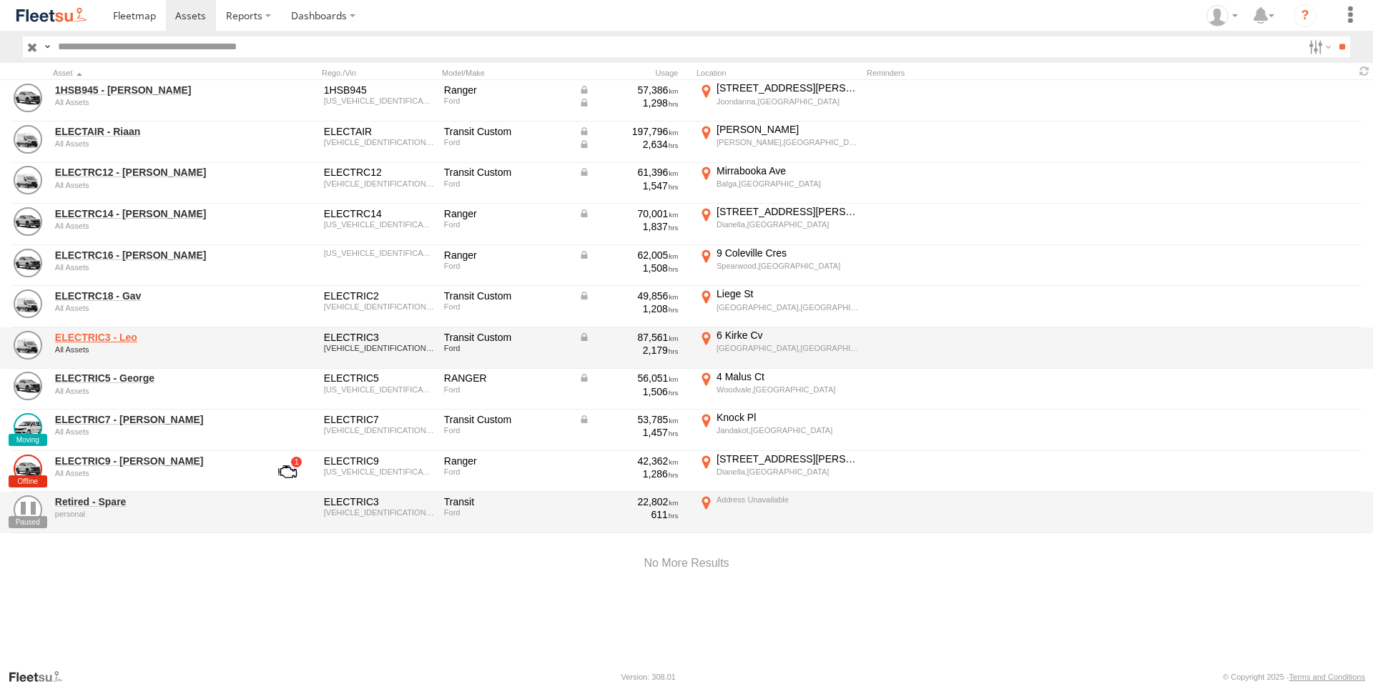
click at [126, 339] on link "ELECTRIC3 - Leo" at bounding box center [153, 337] width 196 height 13
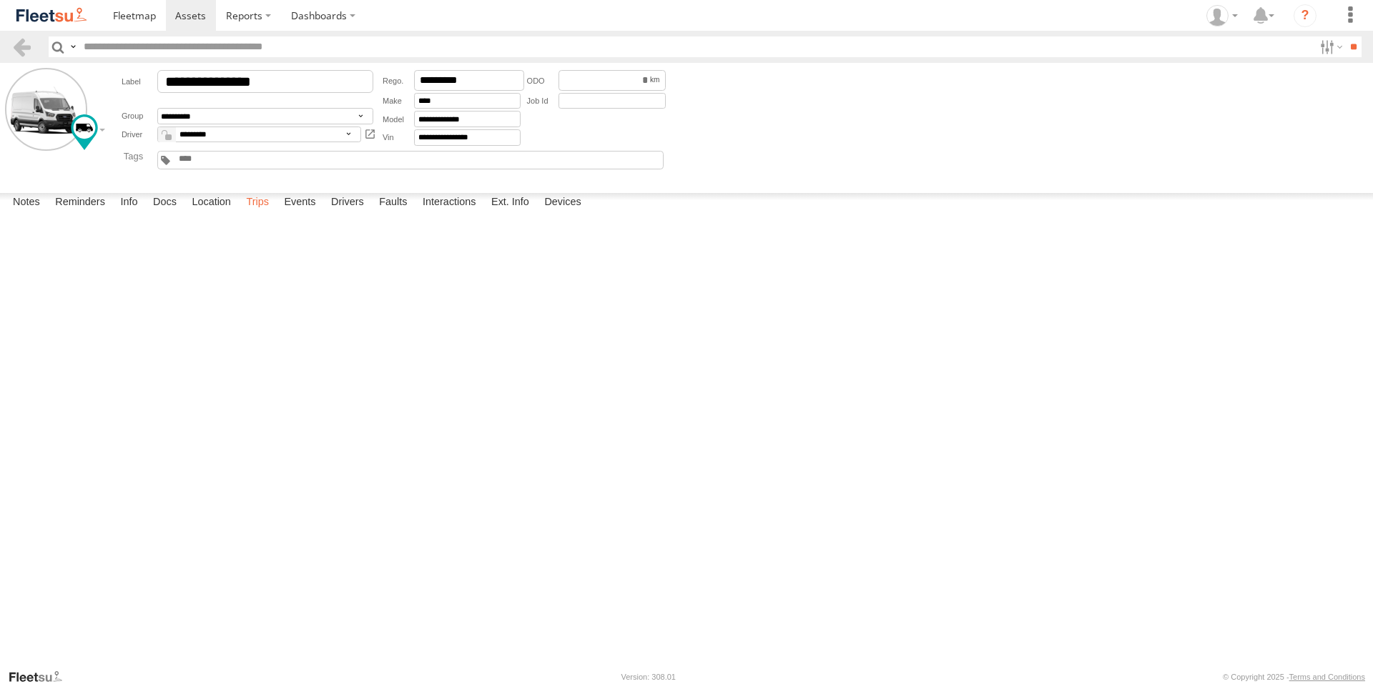
click at [261, 213] on label "Trips" at bounding box center [257, 203] width 37 height 20
click at [181, 21] on span at bounding box center [190, 16] width 31 height 14
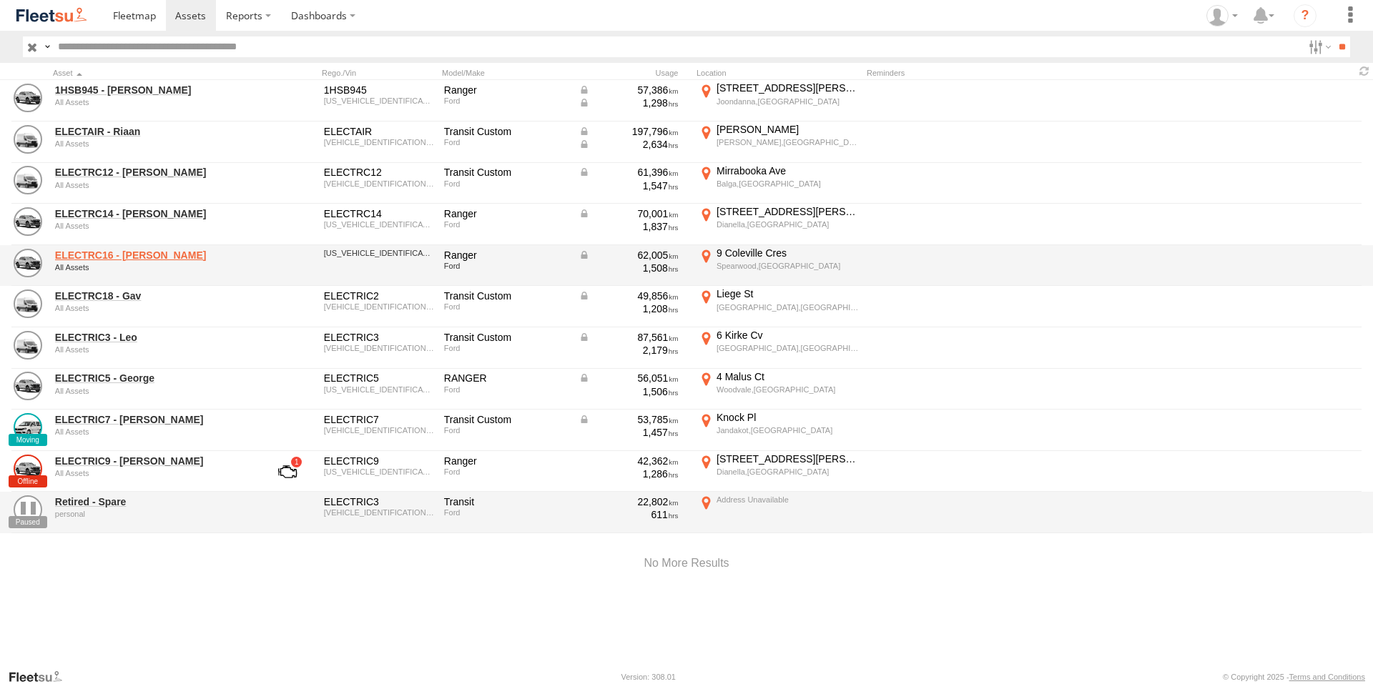
click at [138, 254] on link "ELECTRC16 - [PERSON_NAME]" at bounding box center [153, 255] width 196 height 13
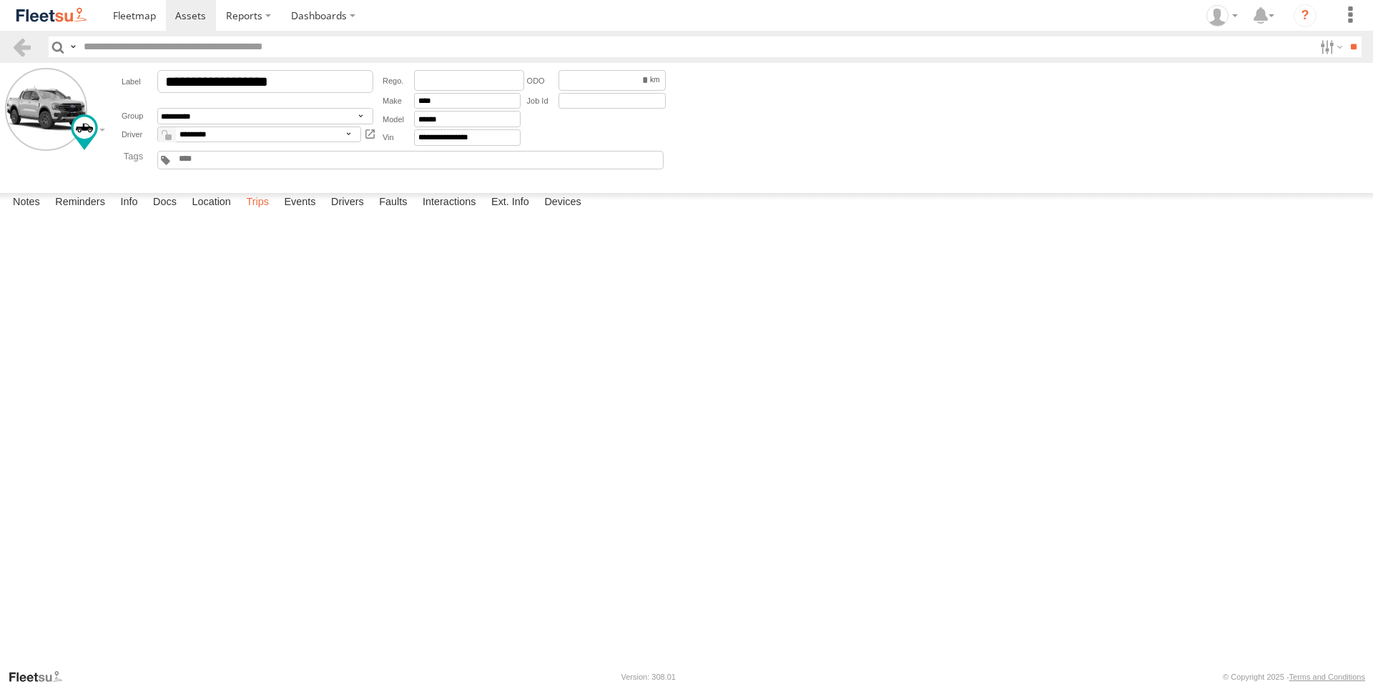
click at [247, 213] on label "Trips" at bounding box center [257, 203] width 37 height 20
click at [188, 5] on link at bounding box center [191, 15] width 51 height 31
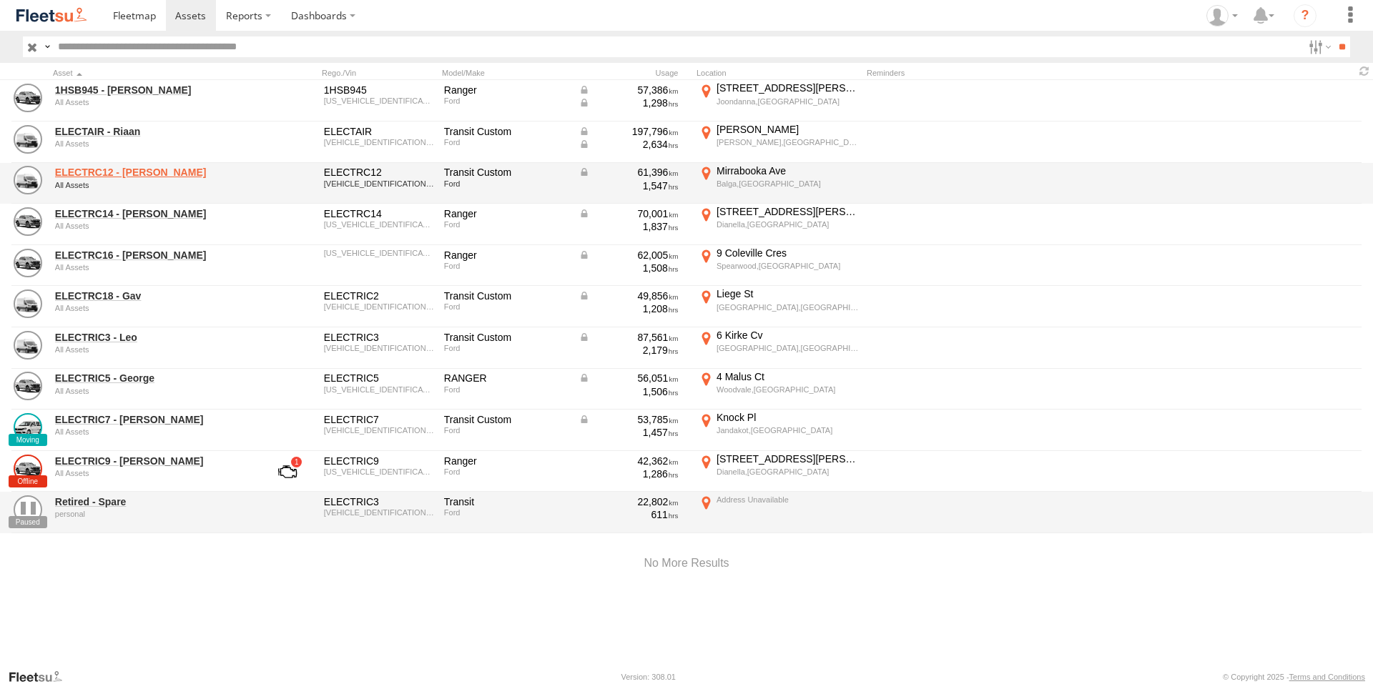
click at [117, 169] on link "ELECTRC12 - [PERSON_NAME]" at bounding box center [153, 172] width 196 height 13
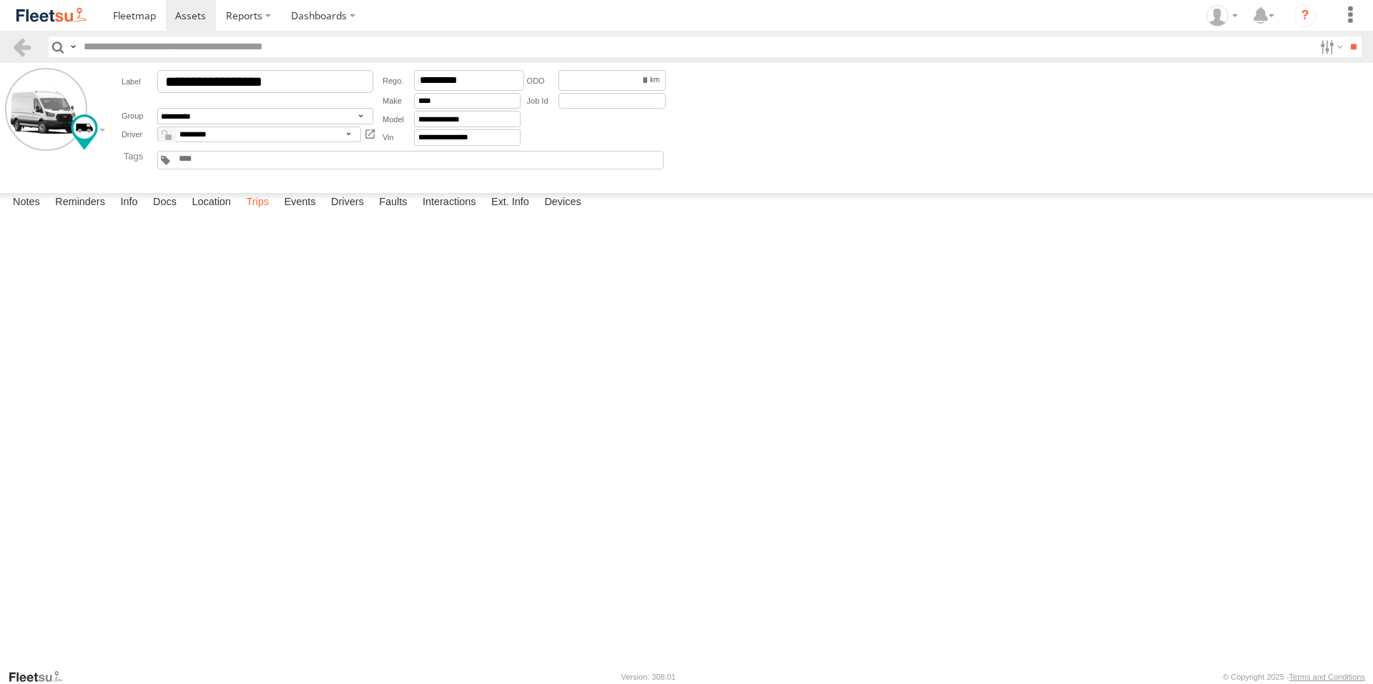
click at [266, 213] on label "Trips" at bounding box center [257, 203] width 37 height 20
click at [197, 18] on span at bounding box center [190, 16] width 31 height 14
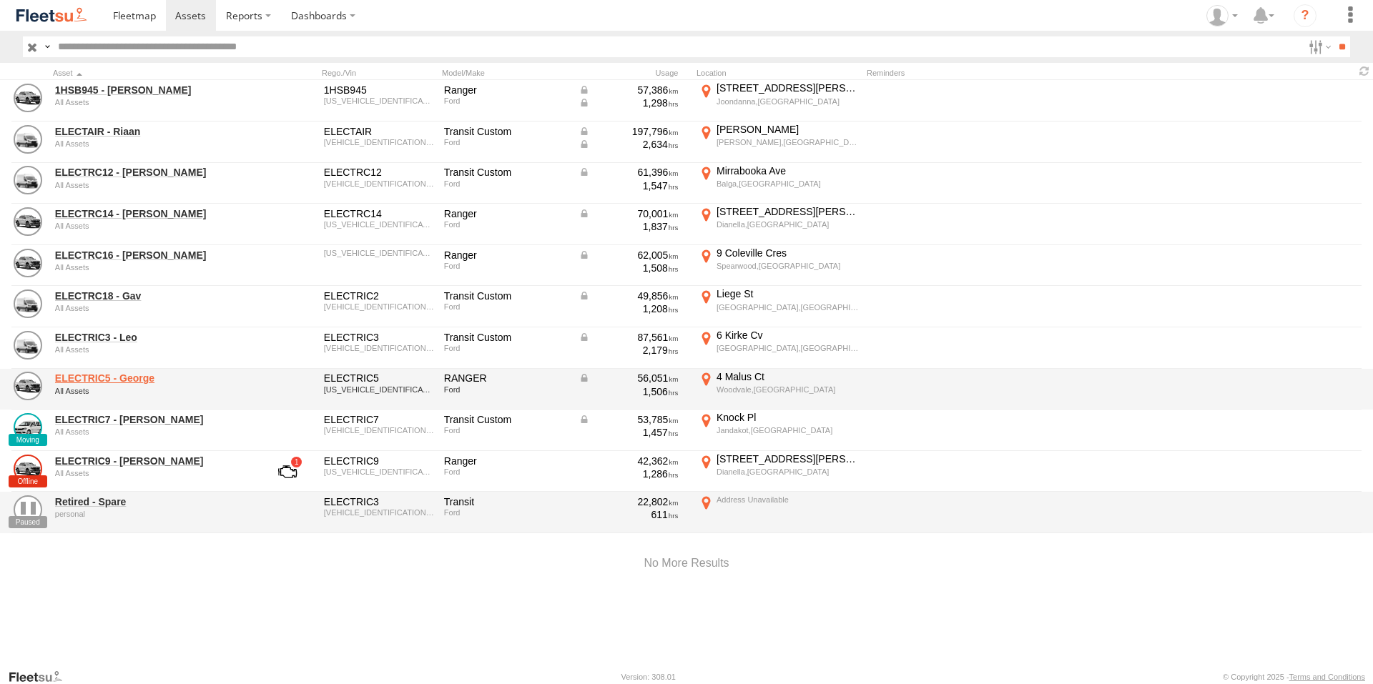
click at [132, 372] on link "ELECTRIC5 - George" at bounding box center [153, 378] width 196 height 13
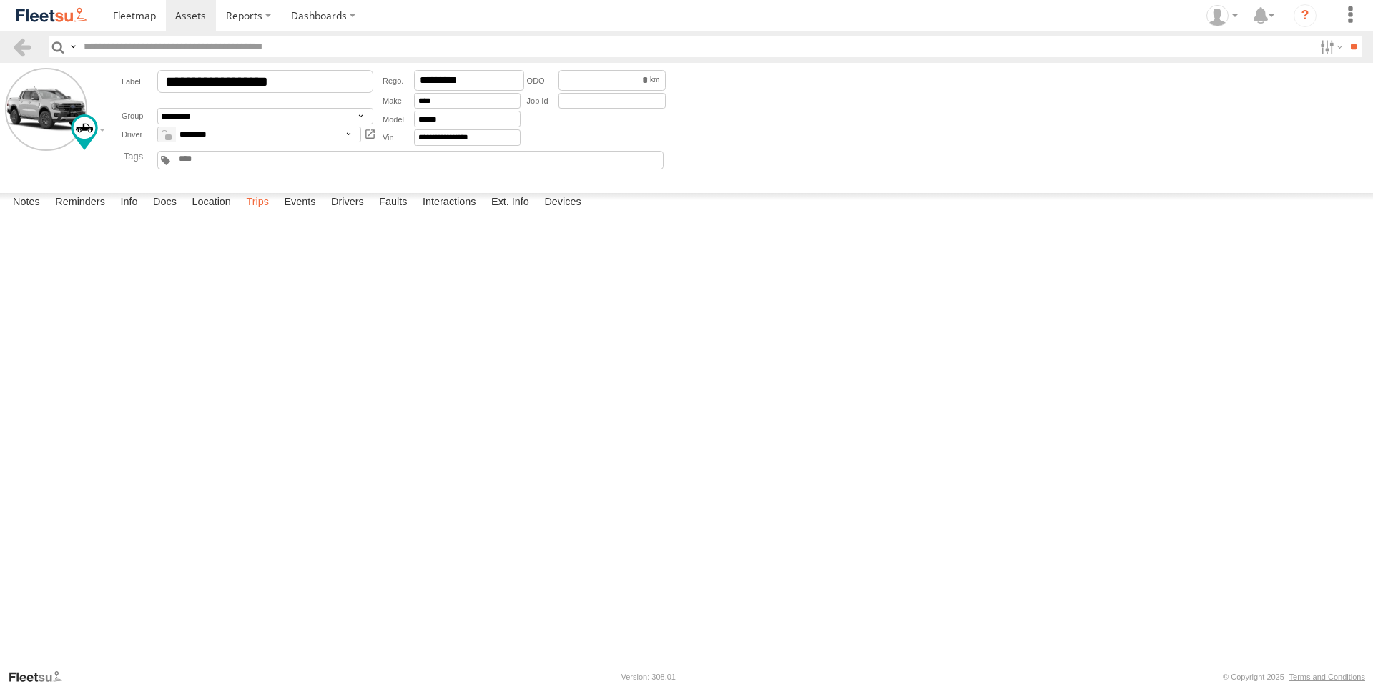
click at [257, 213] on label "Trips" at bounding box center [257, 203] width 37 height 20
click at [185, 18] on span at bounding box center [190, 16] width 31 height 14
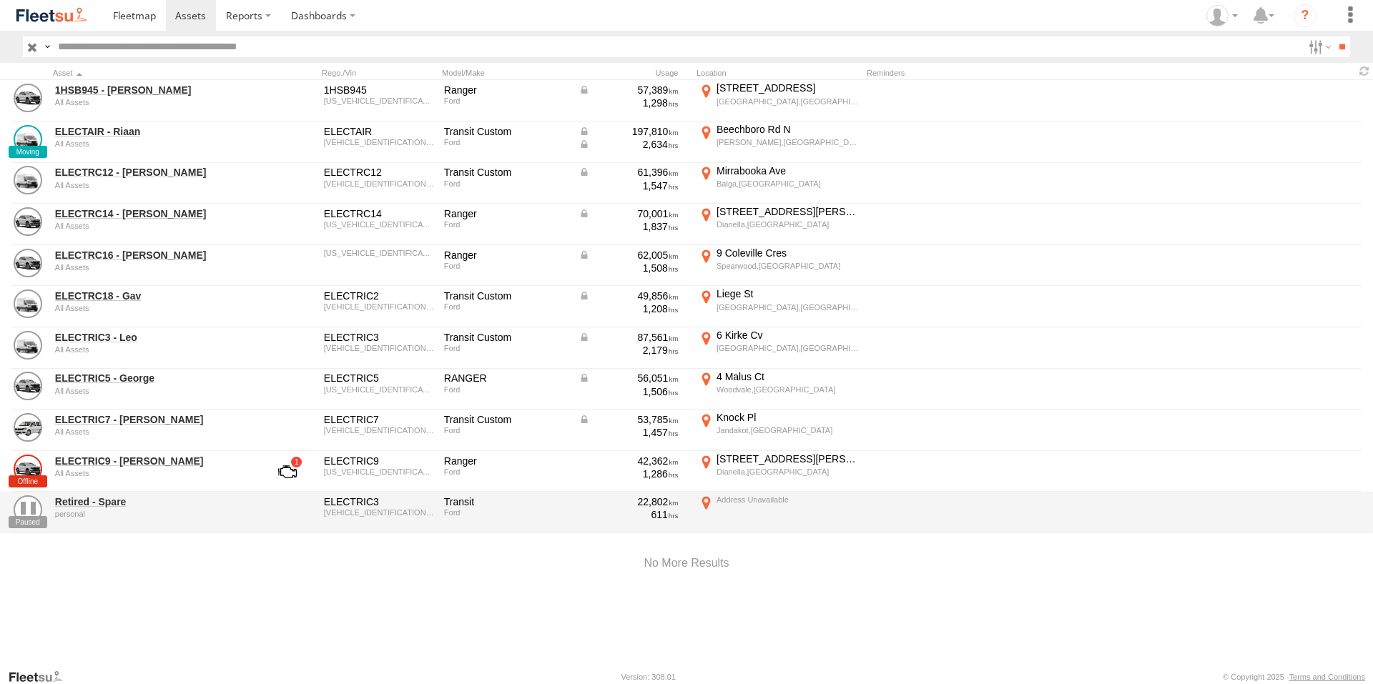
click at [286, 593] on div at bounding box center [686, 563] width 1373 height 61
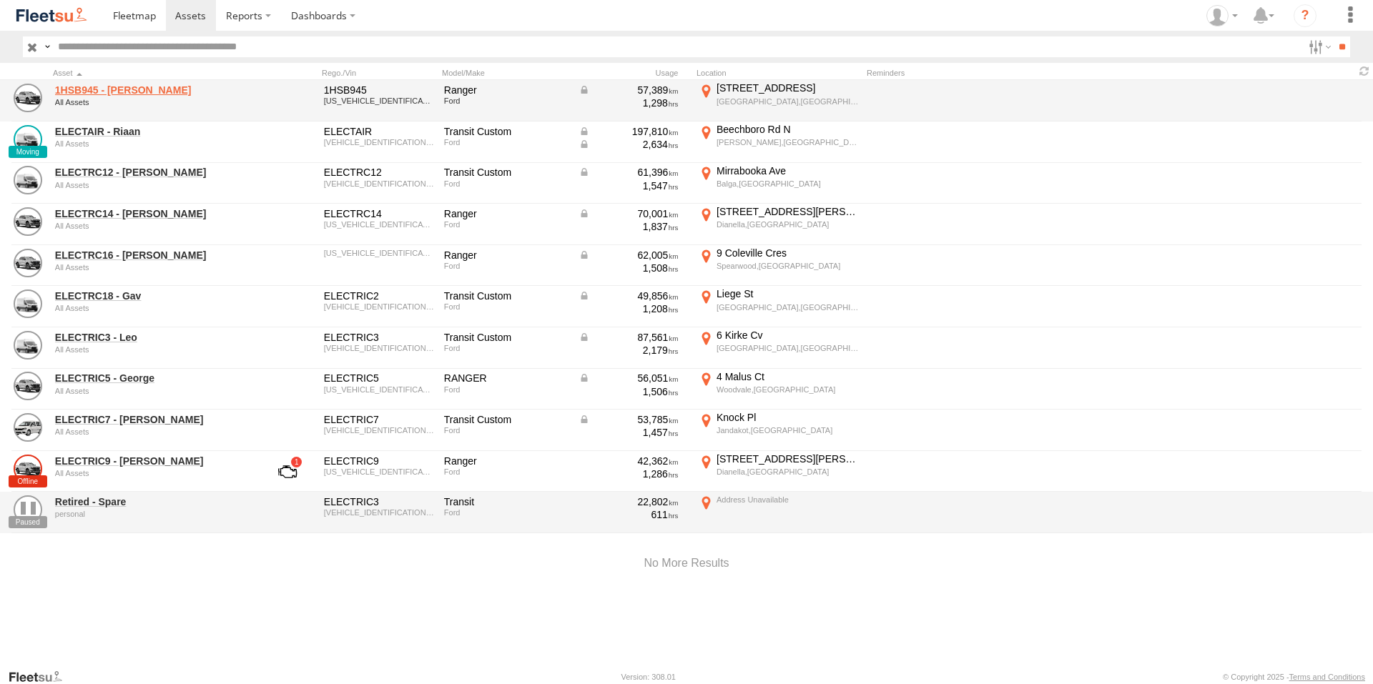
click at [84, 89] on link "1HSB945 - [PERSON_NAME]" at bounding box center [153, 90] width 196 height 13
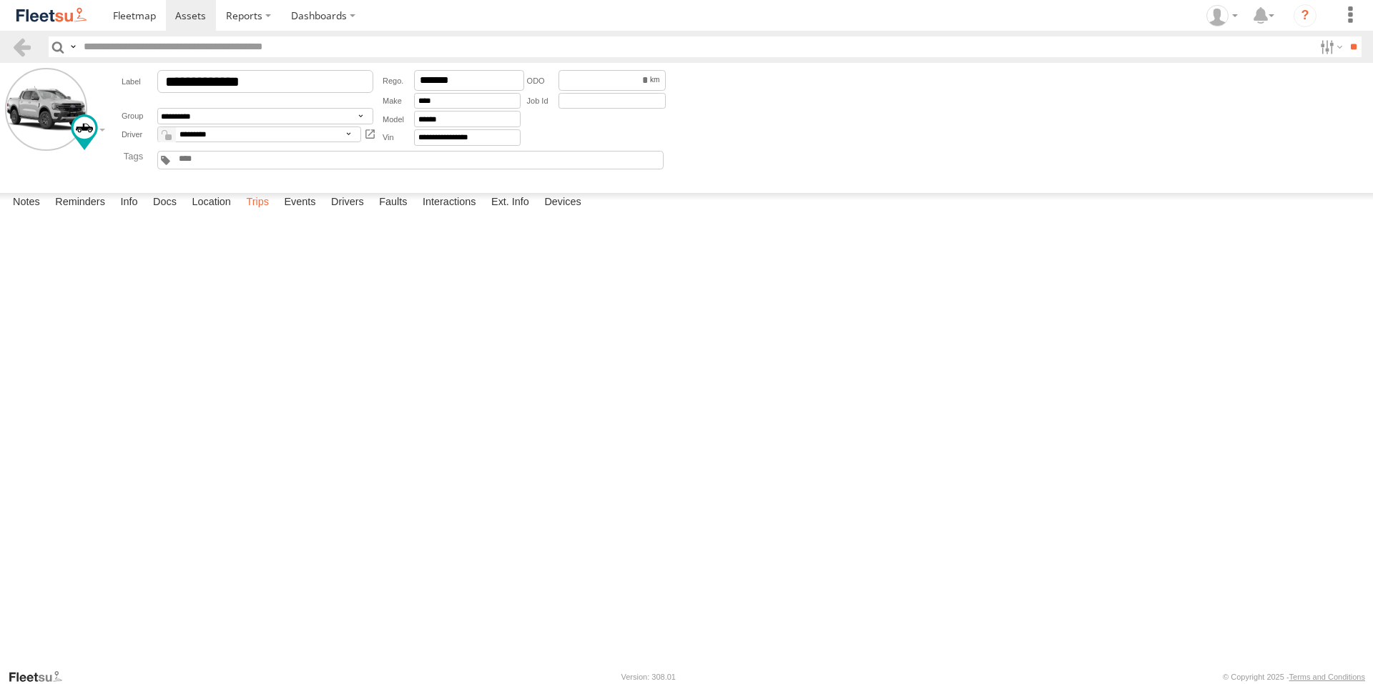
click at [266, 213] on label "Trips" at bounding box center [257, 203] width 37 height 20
click at [190, 18] on span at bounding box center [190, 16] width 31 height 14
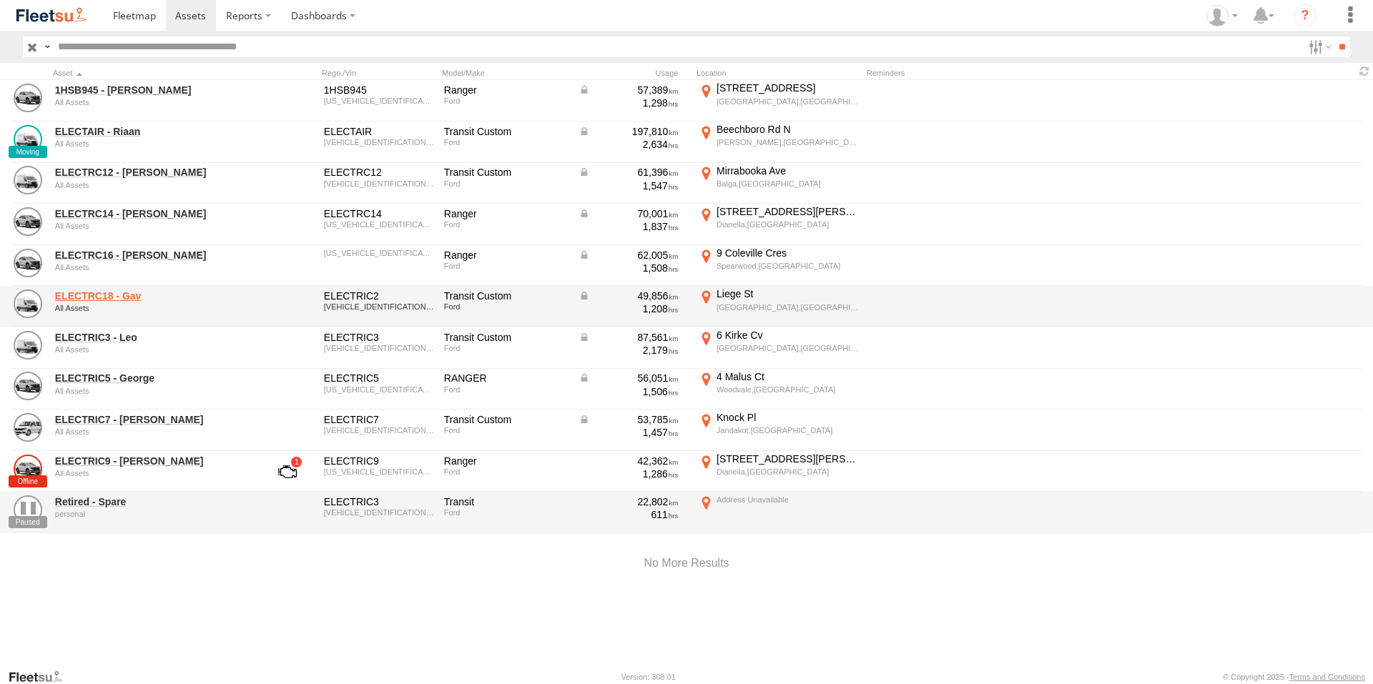
click at [119, 293] on link "ELECTRC18 - Gav" at bounding box center [153, 296] width 196 height 13
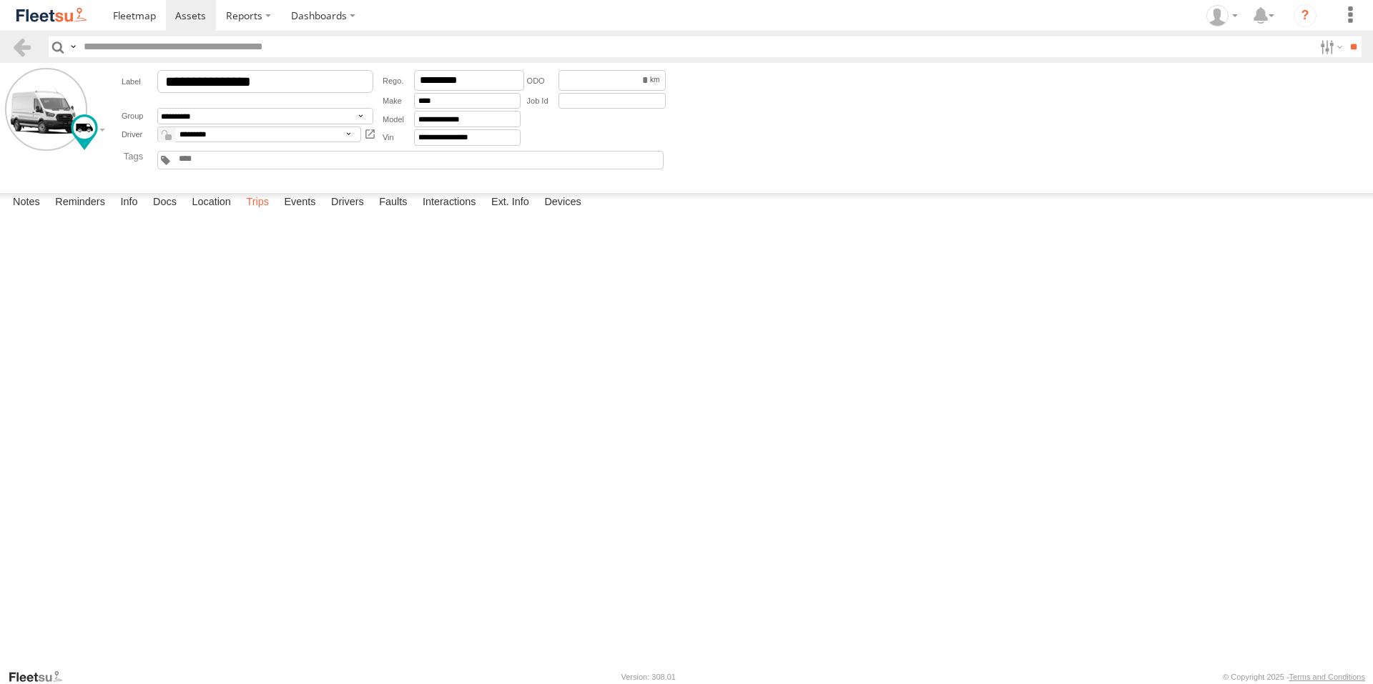
click at [259, 213] on label "Trips" at bounding box center [257, 203] width 37 height 20
click at [194, 15] on span at bounding box center [190, 16] width 31 height 14
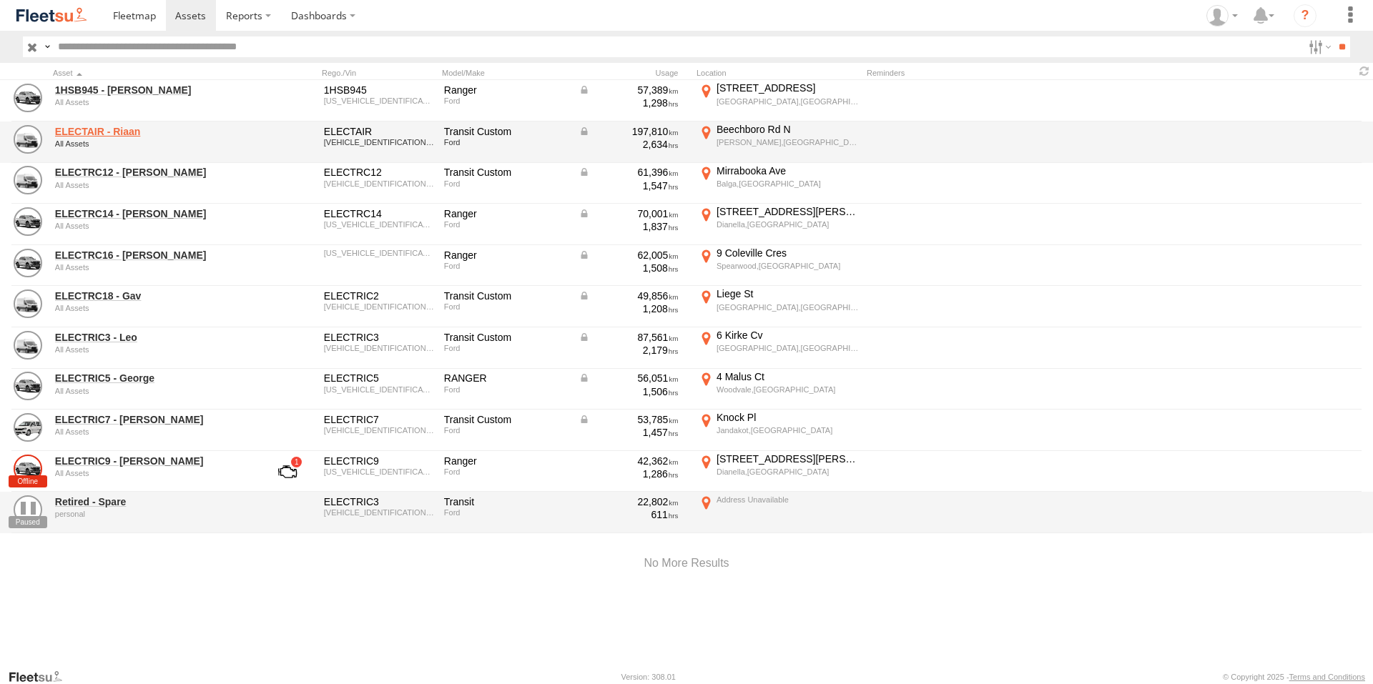
click at [112, 126] on link "ELECTAIR - Riaan" at bounding box center [153, 131] width 196 height 13
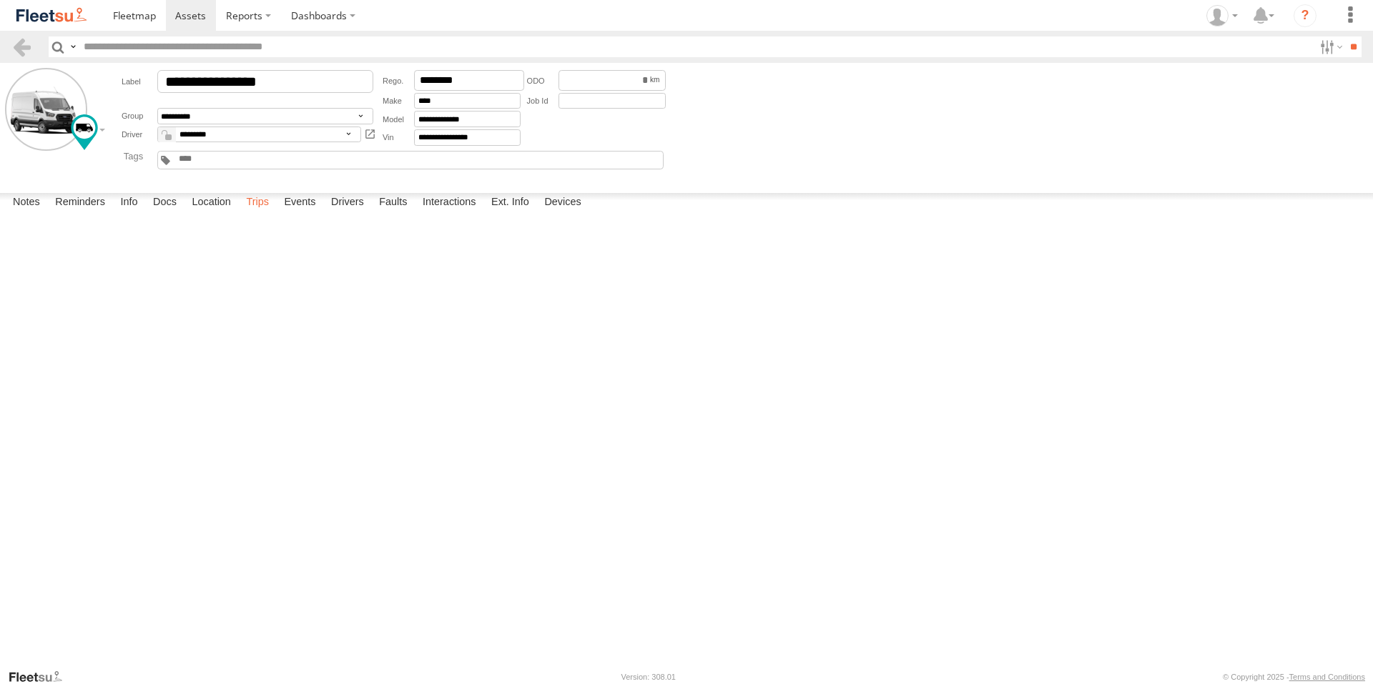
click at [260, 213] on label "Trips" at bounding box center [257, 203] width 37 height 20
click at [199, 19] on span at bounding box center [190, 16] width 31 height 14
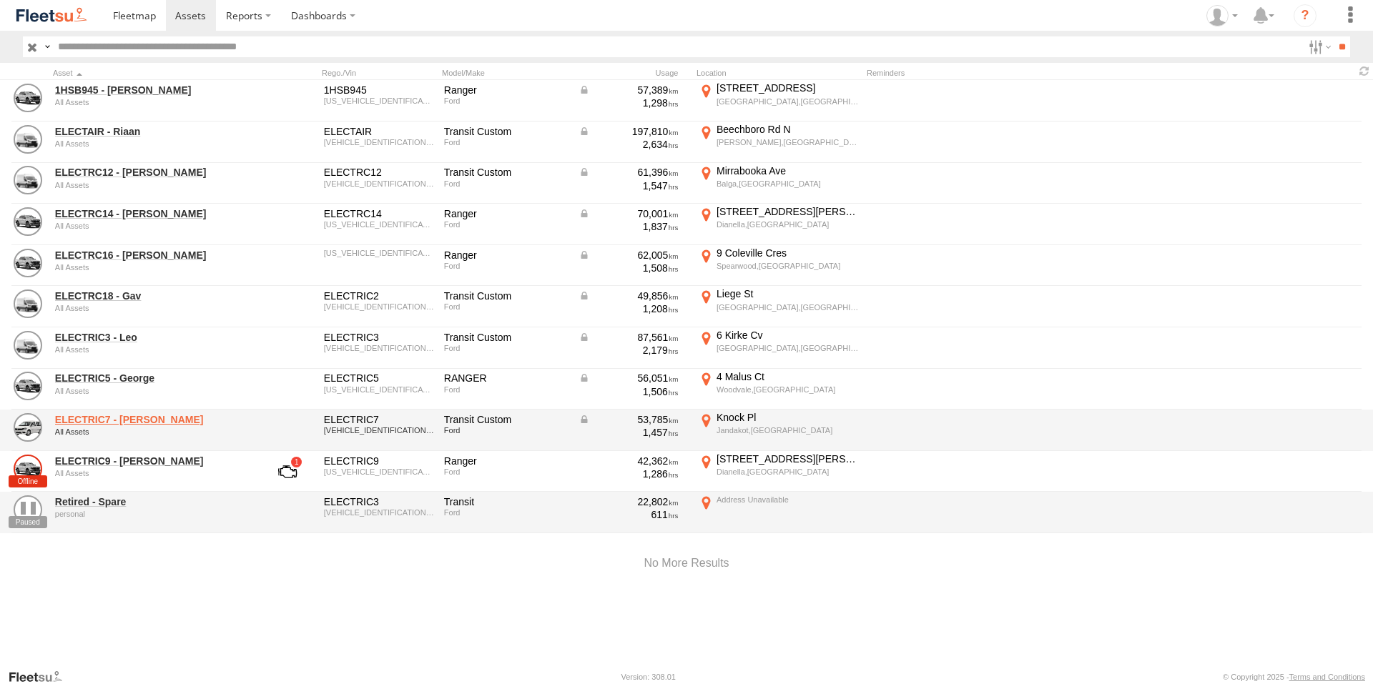
click at [114, 423] on link "ELECTRIC7 - John" at bounding box center [153, 419] width 196 height 13
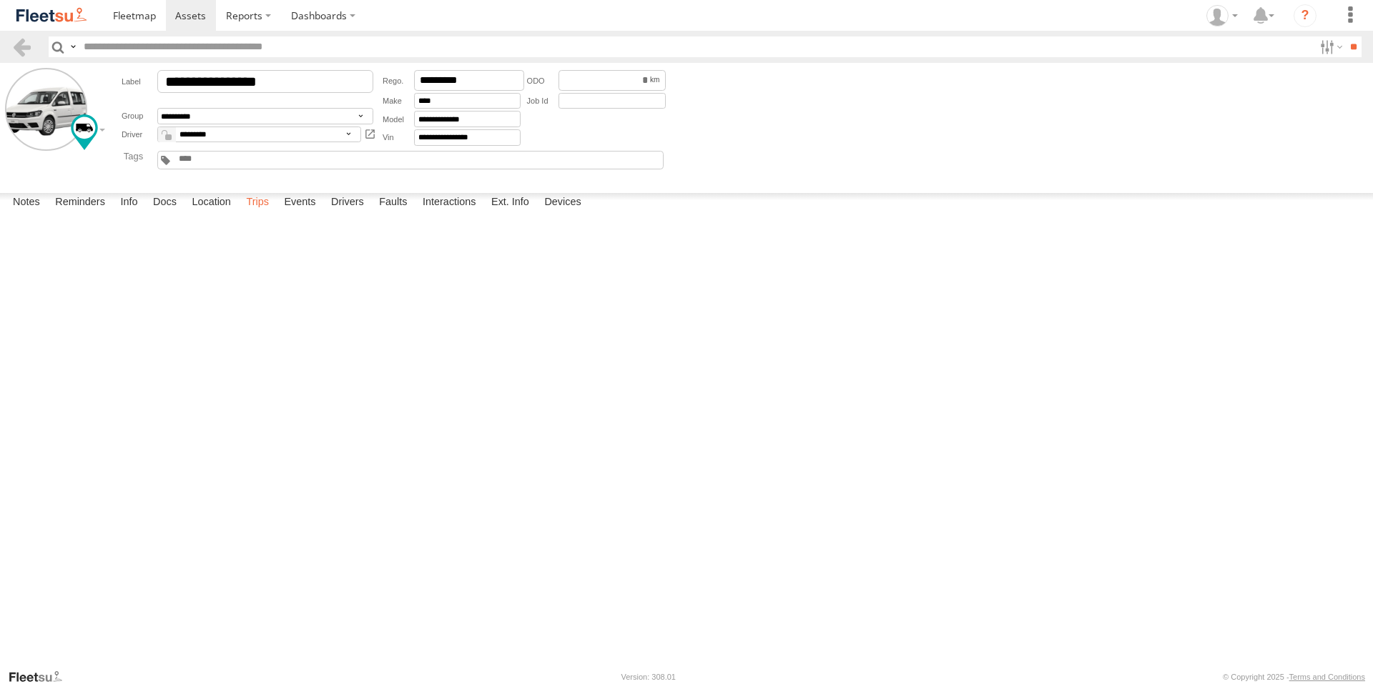
click at [263, 213] on label "Trips" at bounding box center [257, 203] width 37 height 20
click at [0, 0] on label "Knock Pl Jandakot,WA -32.12669 115.863" at bounding box center [0, 0] width 0 height 0
click at [0, 0] on img "Click to see this area on Google Maps" at bounding box center [0, 0] width 0 height 0
click at [0, 0] on div "Location Details ×" at bounding box center [0, 0] width 0 height 0
click at [0, 0] on label "×" at bounding box center [0, 0] width 0 height 0
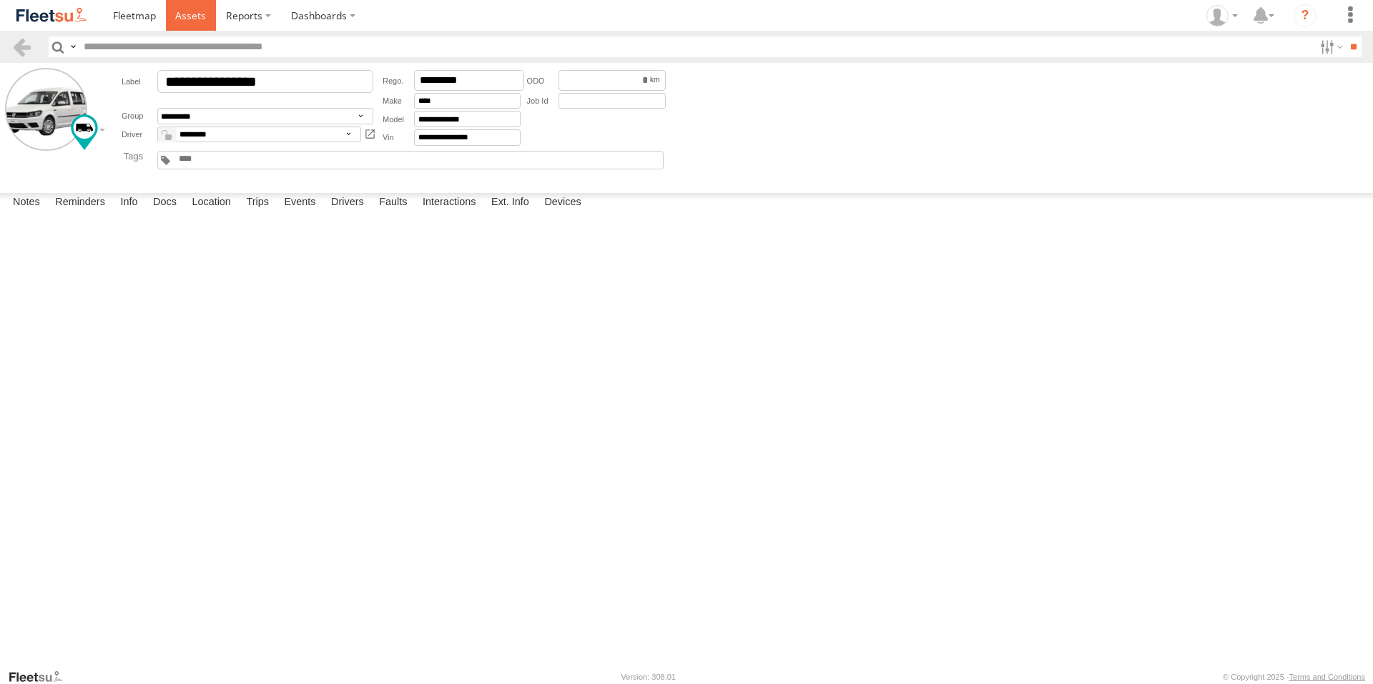
click at [185, 15] on span at bounding box center [190, 16] width 31 height 14
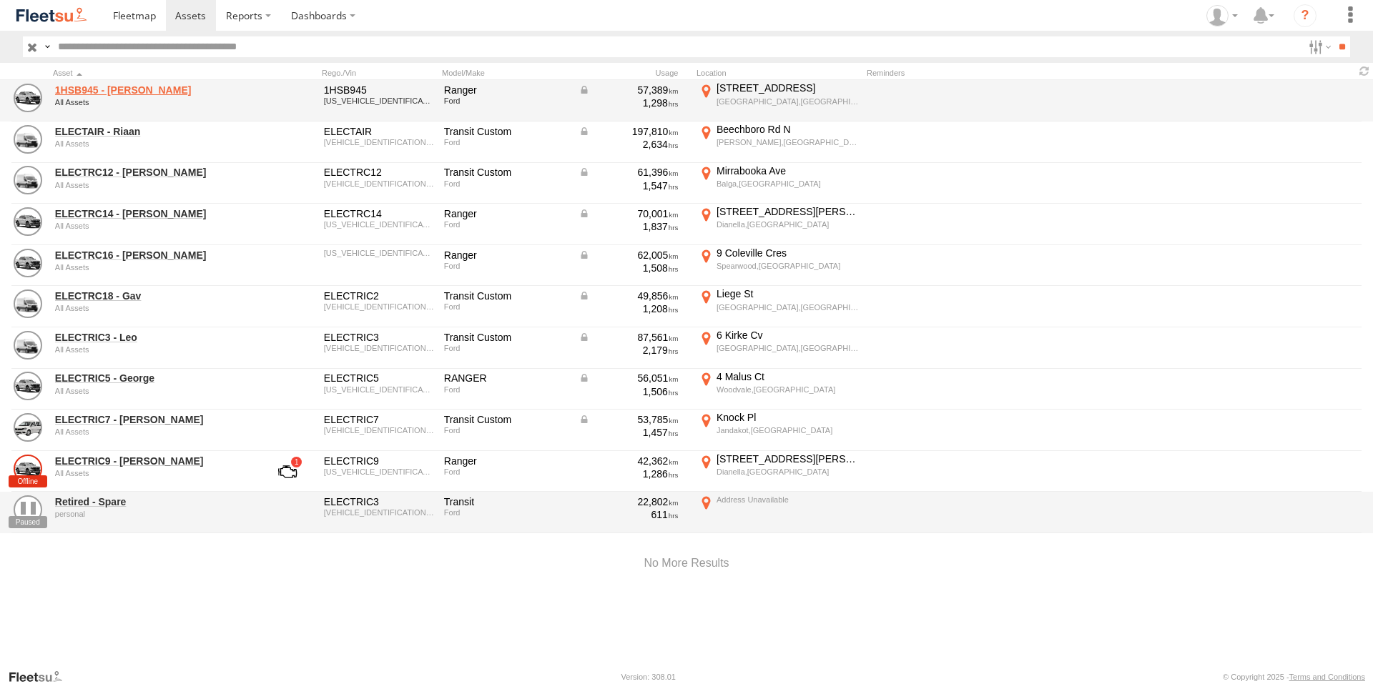
click at [118, 87] on link "1HSB945 - Ben" at bounding box center [153, 90] width 196 height 13
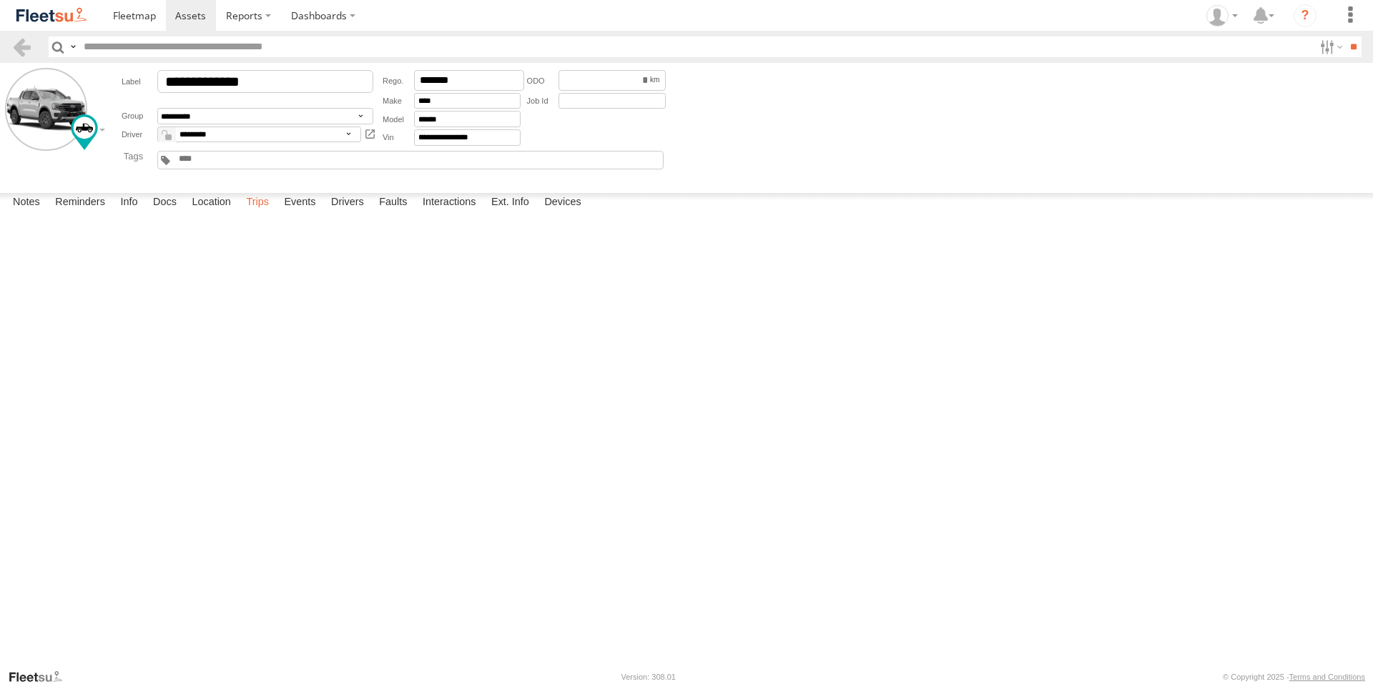
click at [267, 213] on label "Trips" at bounding box center [257, 203] width 37 height 20
click at [193, 19] on span at bounding box center [190, 16] width 31 height 14
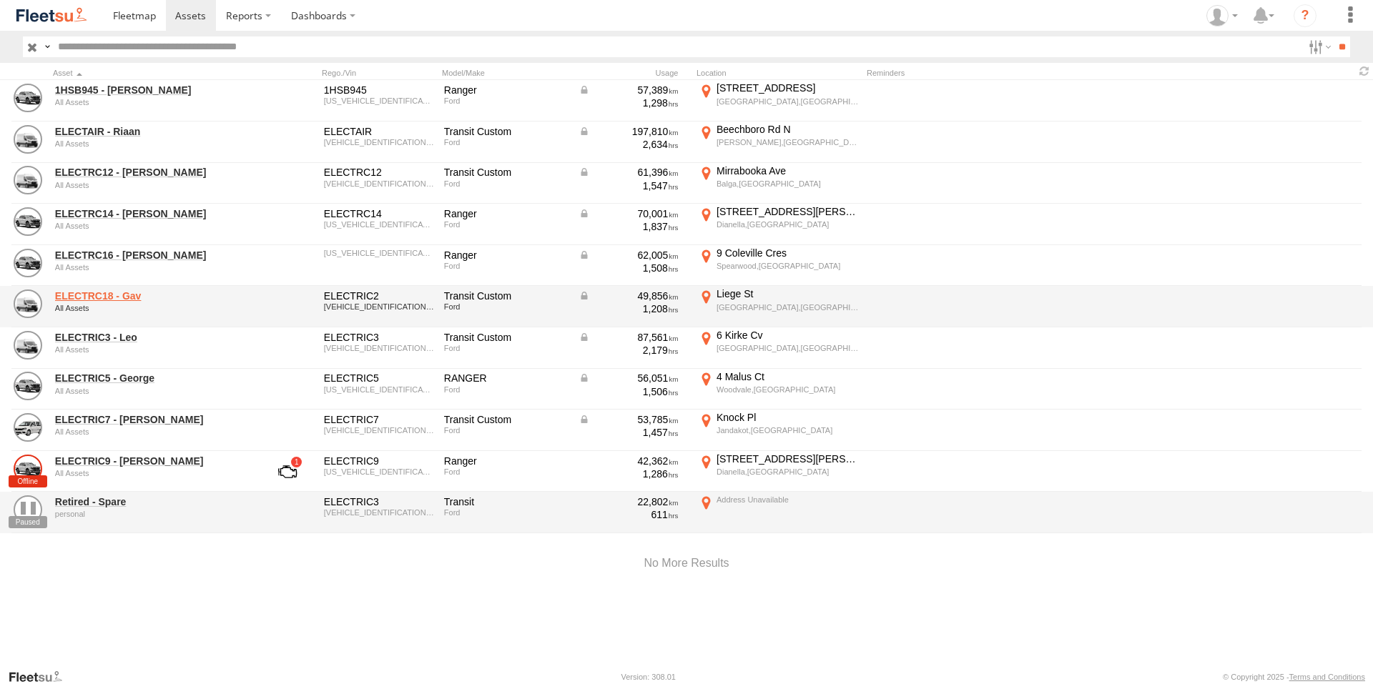
click at [127, 298] on link "ELECTRC18 - Gav" at bounding box center [153, 296] width 196 height 13
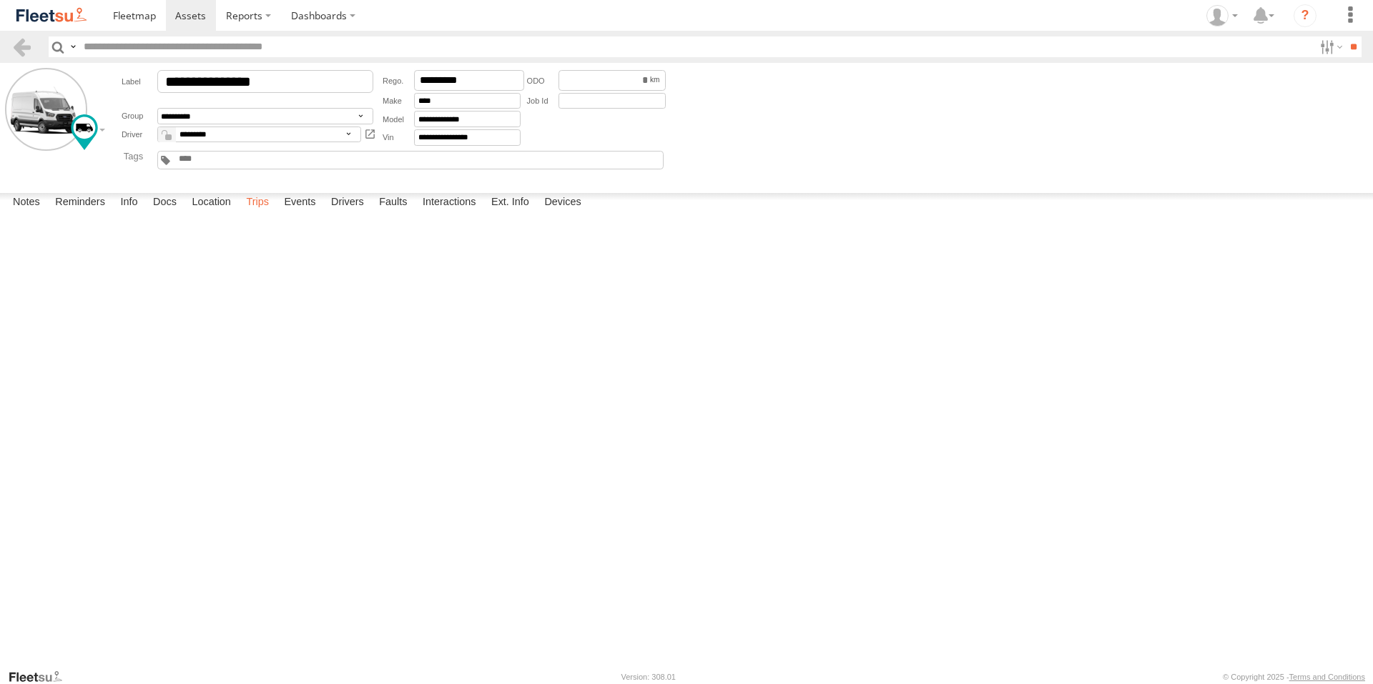
click at [262, 213] on label "Trips" at bounding box center [257, 203] width 37 height 20
click at [189, 19] on span at bounding box center [190, 16] width 31 height 14
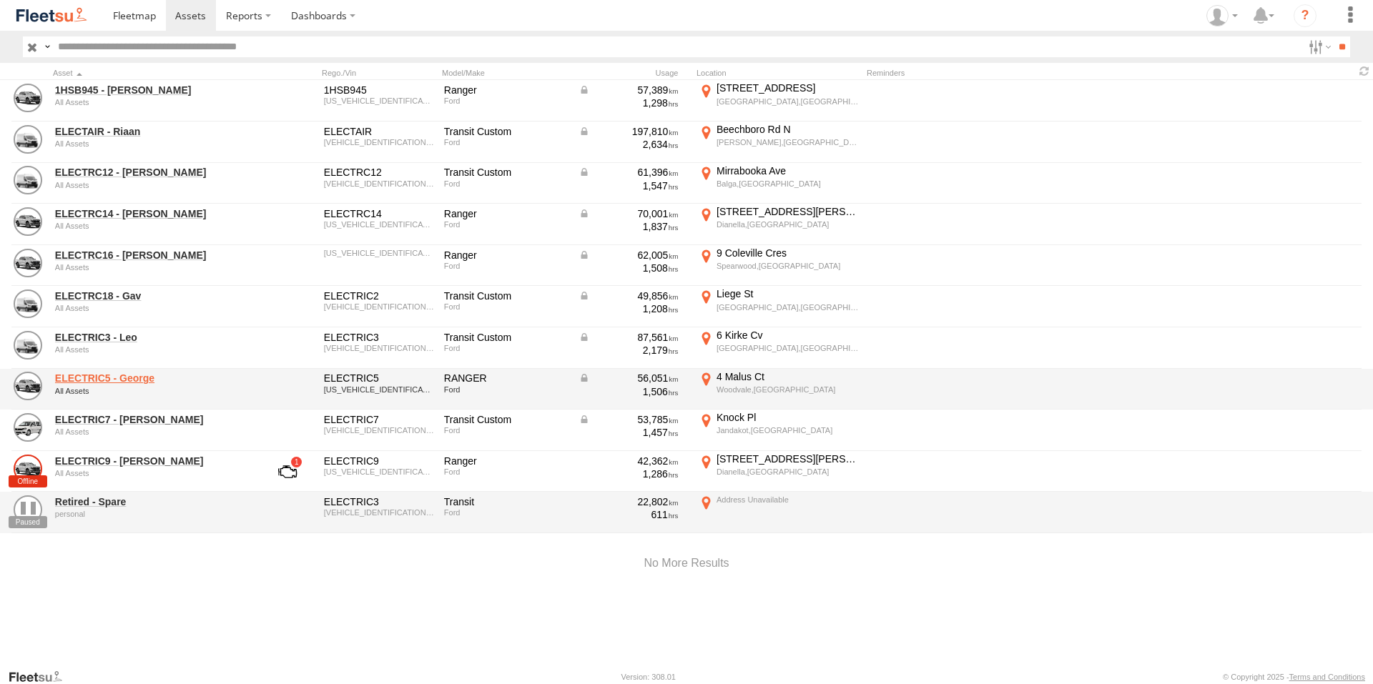
click at [118, 379] on link "ELECTRIC5 - George" at bounding box center [153, 378] width 196 height 13
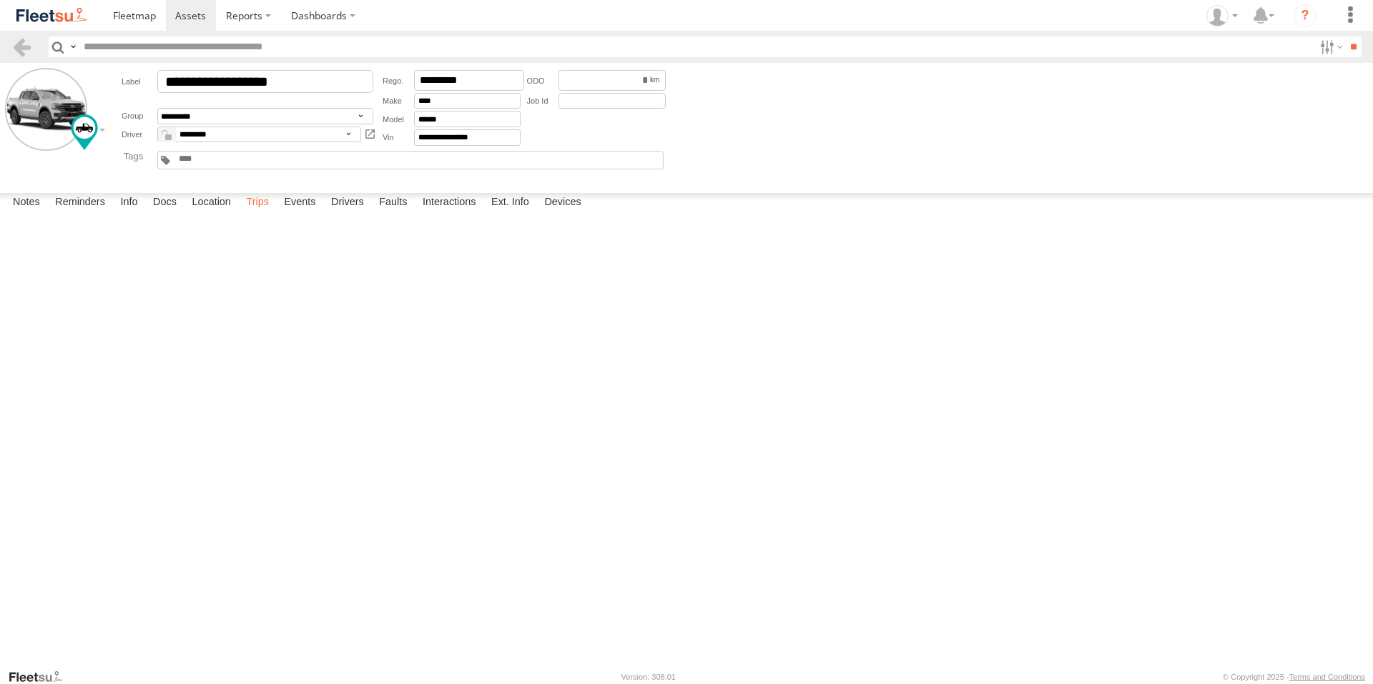
click at [255, 213] on label "Trips" at bounding box center [257, 203] width 37 height 20
click at [198, 16] on span at bounding box center [190, 16] width 31 height 14
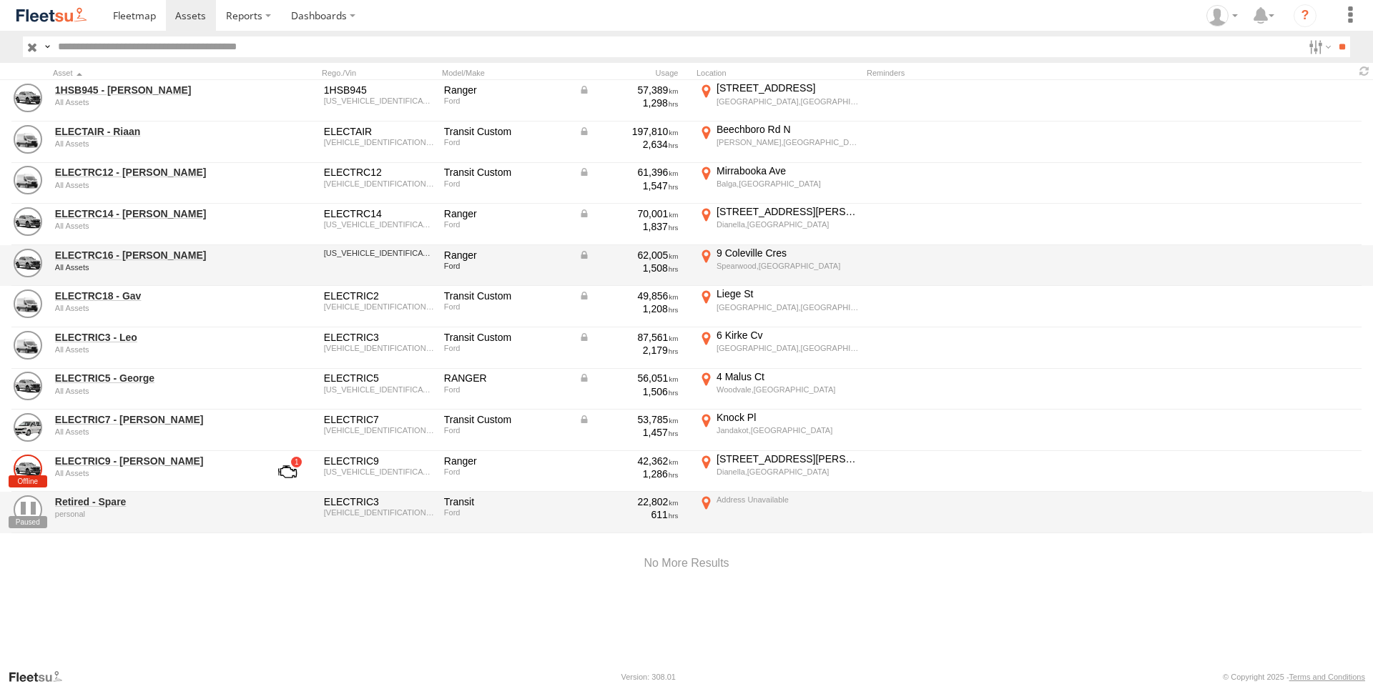
click at [131, 263] on div "All Assets" at bounding box center [153, 267] width 196 height 9
click at [132, 254] on link "ELECTRC16 - Johnny" at bounding box center [153, 255] width 196 height 13
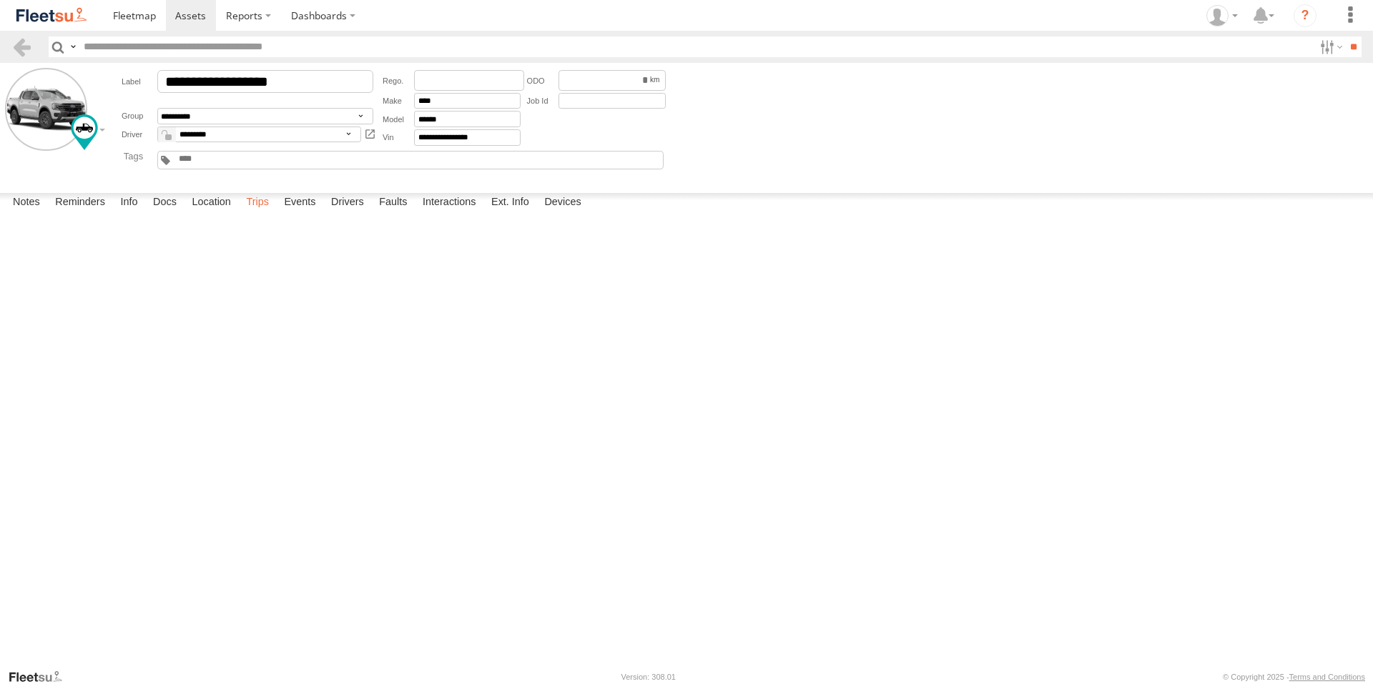
click at [267, 213] on label "Trips" at bounding box center [257, 203] width 37 height 20
click at [194, 16] on span at bounding box center [190, 16] width 31 height 14
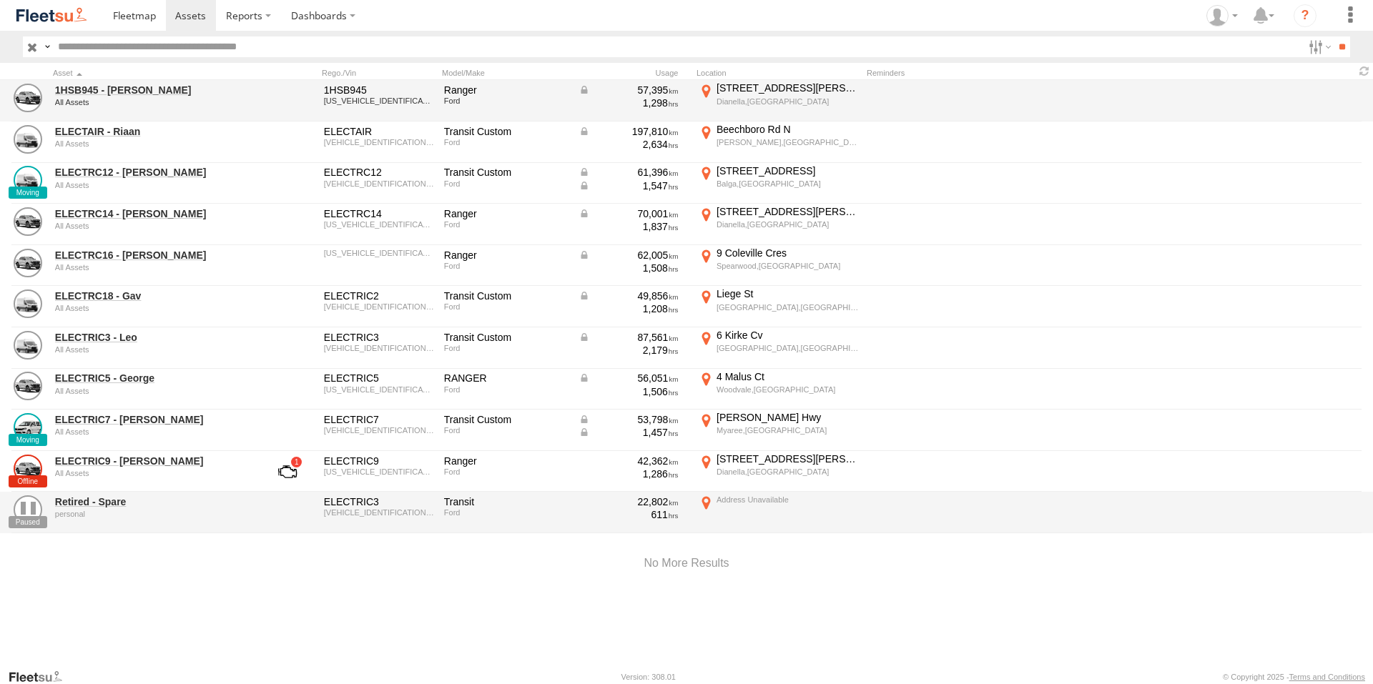
click at [171, 104] on div "All Assets" at bounding box center [153, 102] width 196 height 9
click at [97, 91] on link "1HSB945 - [PERSON_NAME]" at bounding box center [153, 90] width 196 height 13
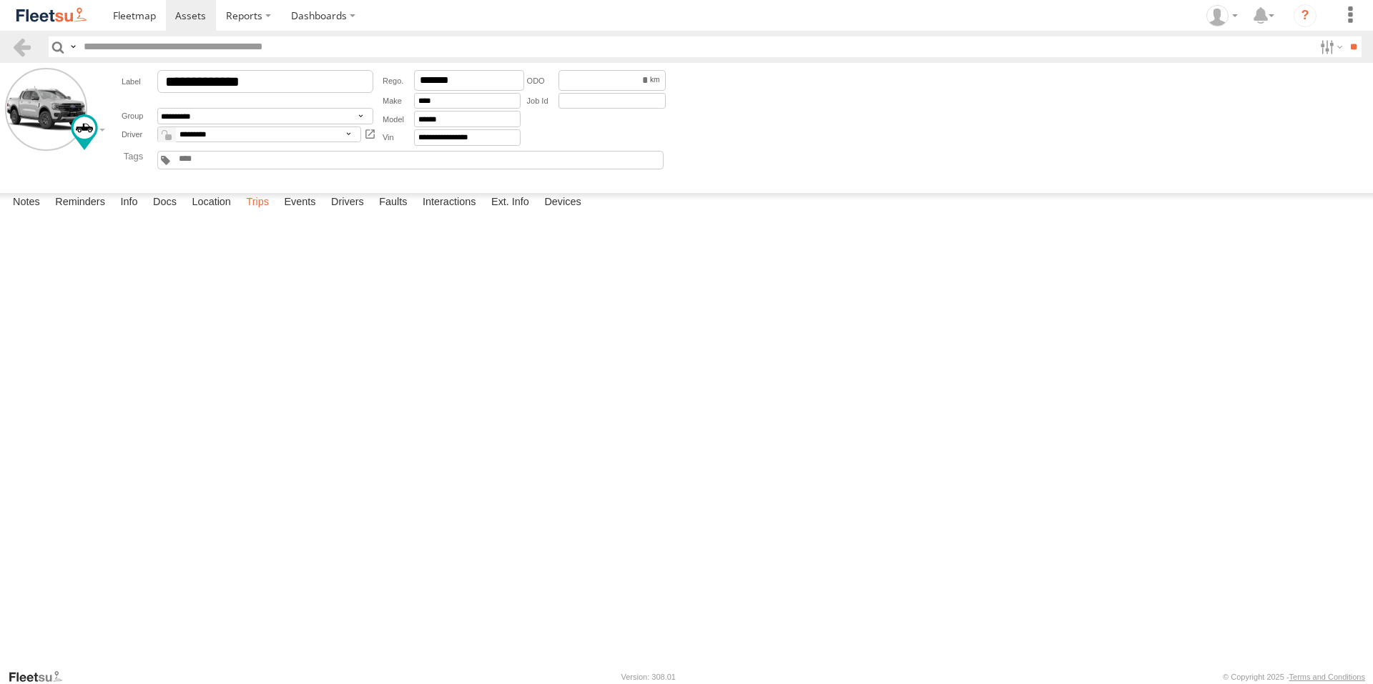
click at [261, 213] on label "Trips" at bounding box center [257, 203] width 37 height 20
